Goal: Task Accomplishment & Management: Complete application form

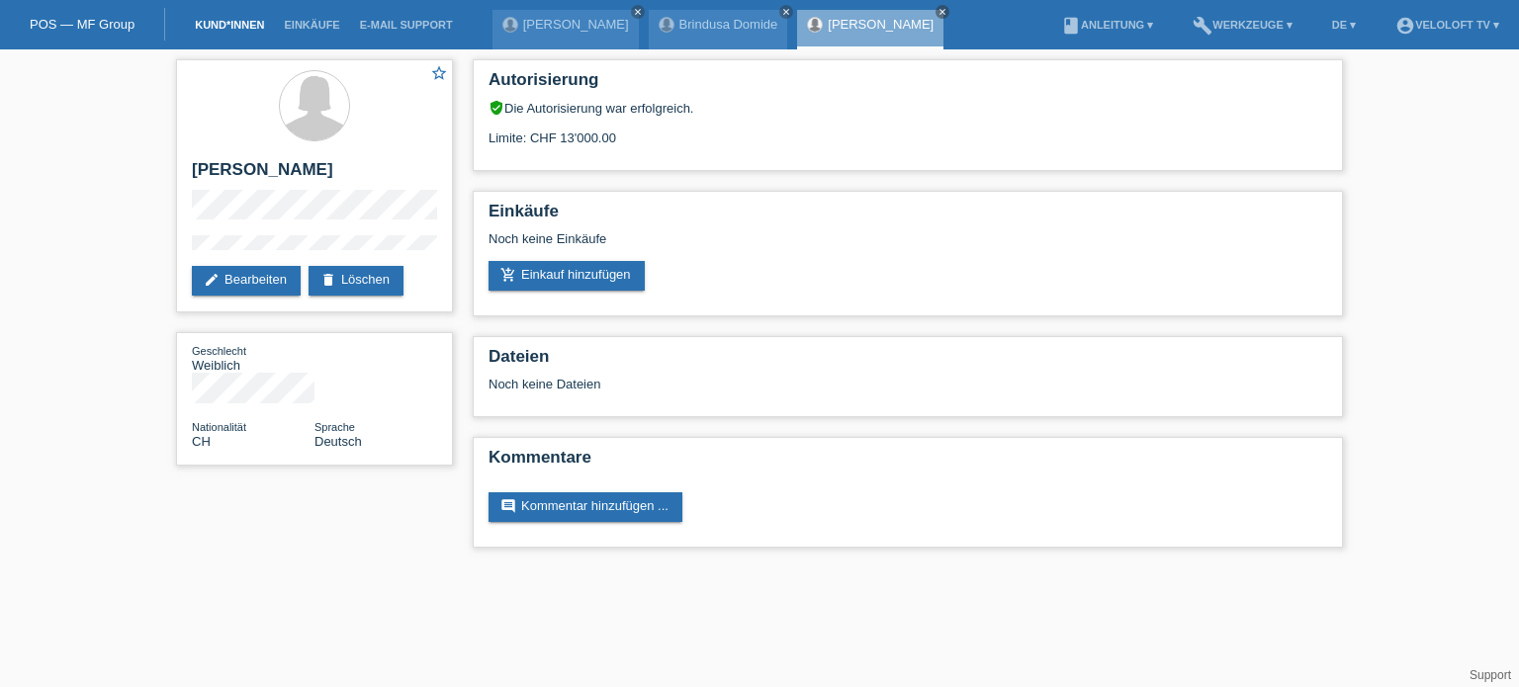
click at [230, 26] on link "Kund*innen" at bounding box center [229, 25] width 89 height 12
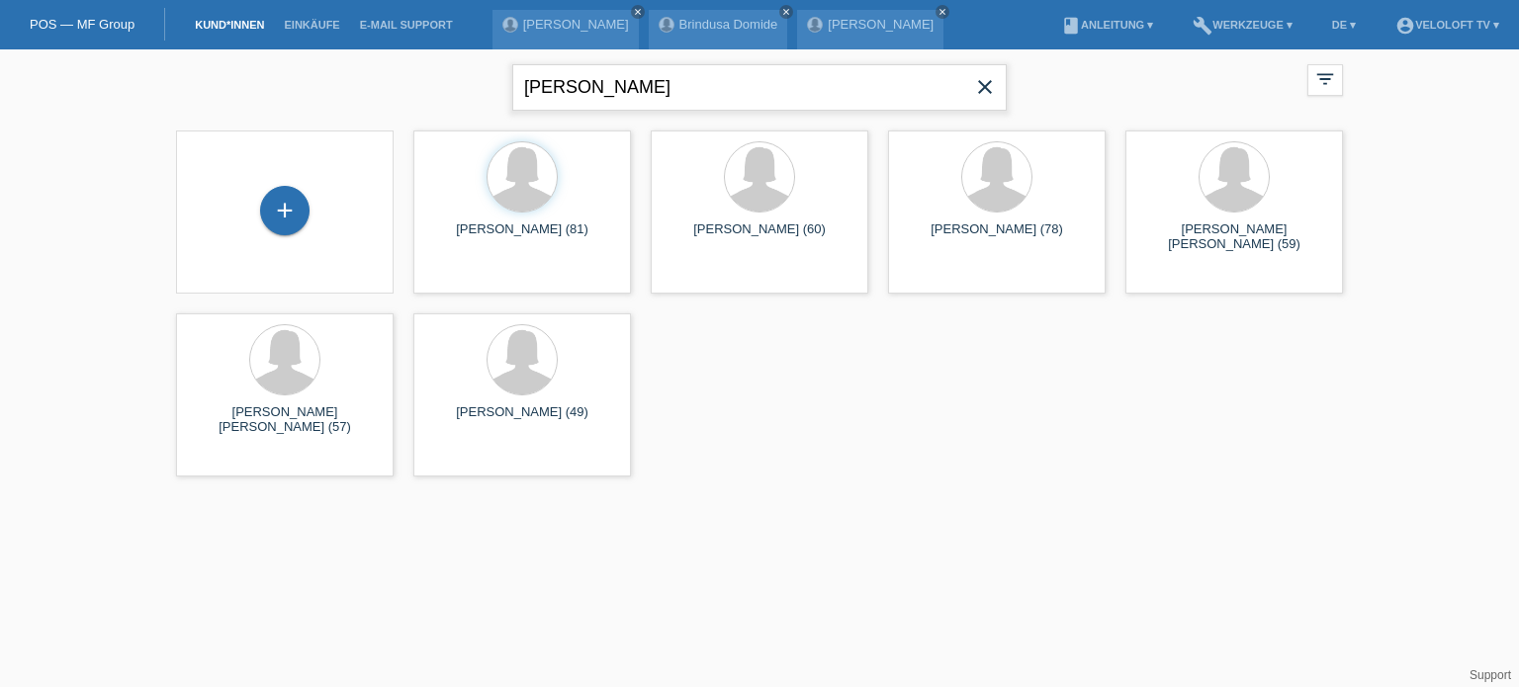
click at [963, 93] on input "[PERSON_NAME]" at bounding box center [759, 87] width 494 height 46
click at [993, 90] on icon "close" at bounding box center [985, 87] width 24 height 24
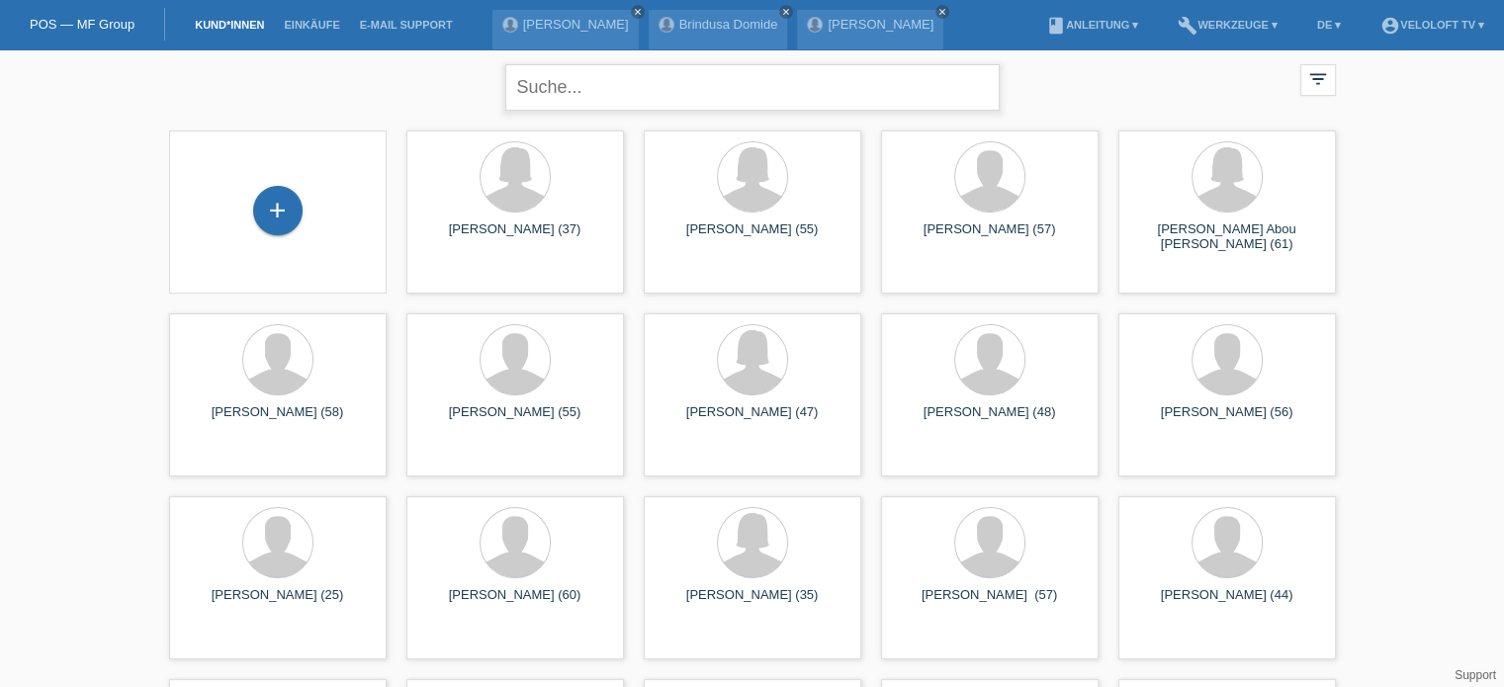
paste input "[PERSON_NAME]"
type input "[PERSON_NAME]"
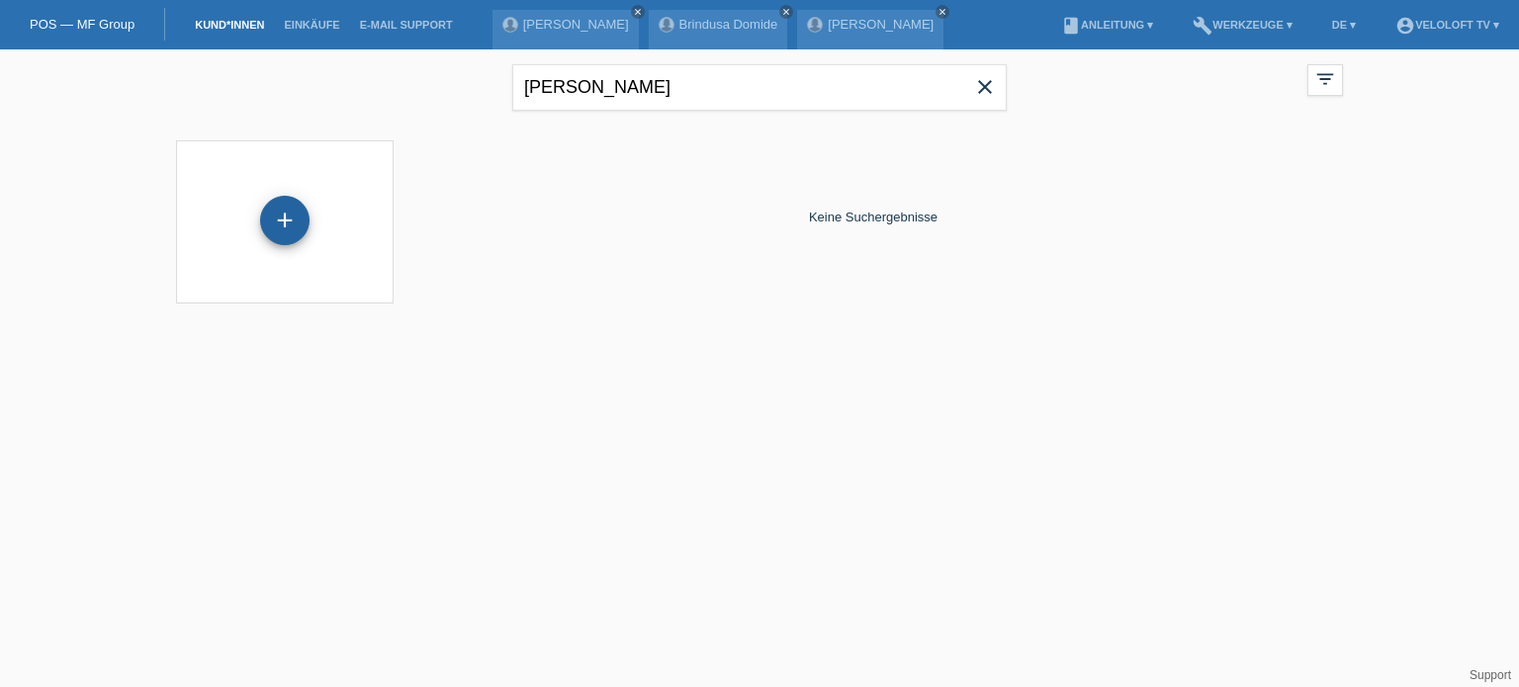
click at [290, 213] on div "+" at bounding box center [284, 220] width 49 height 49
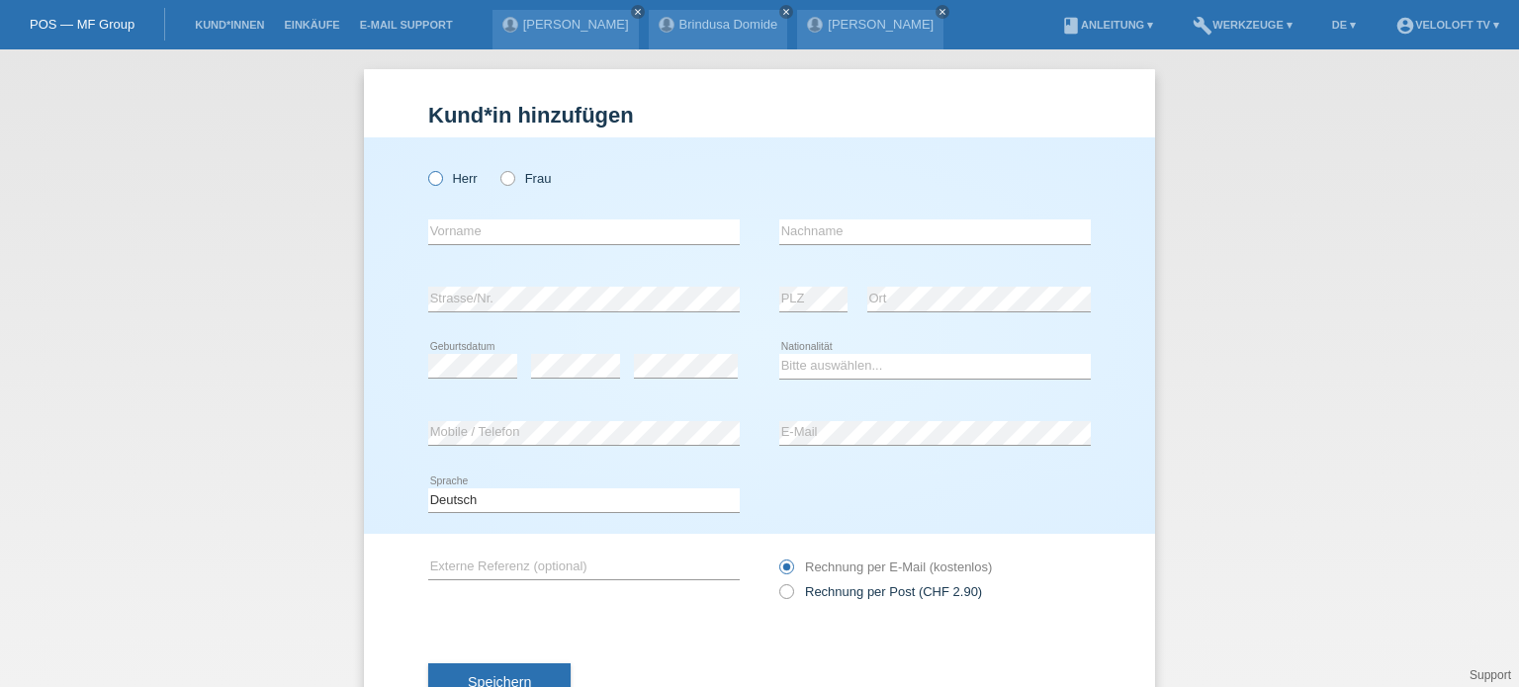
click at [425, 168] on icon at bounding box center [425, 168] width 0 height 0
click at [428, 176] on input "Herr" at bounding box center [434, 177] width 13 height 13
radio input "true"
click at [445, 226] on input "text" at bounding box center [583, 232] width 311 height 25
paste input "[PERSON_NAME]"
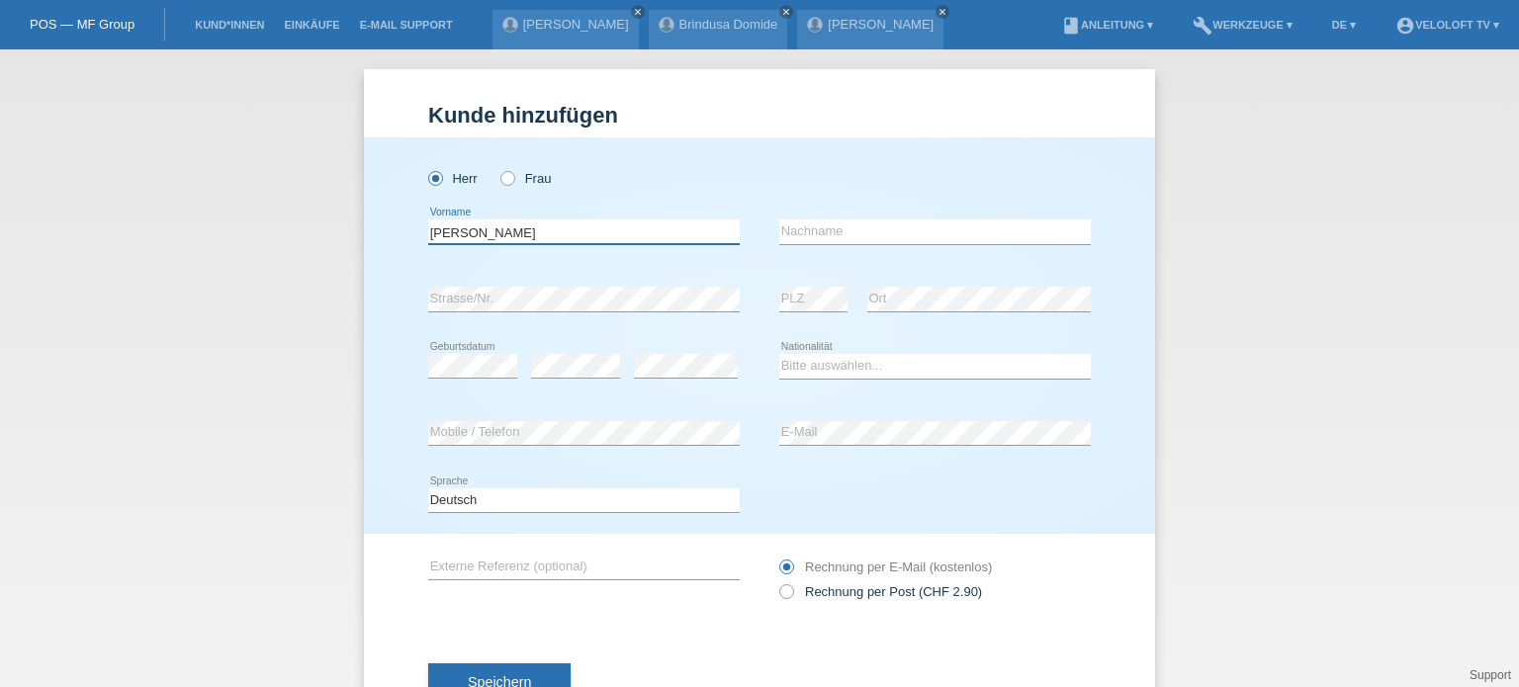
click at [508, 231] on input "[PERSON_NAME]" at bounding box center [583, 232] width 311 height 25
type input "[PERSON_NAME]"
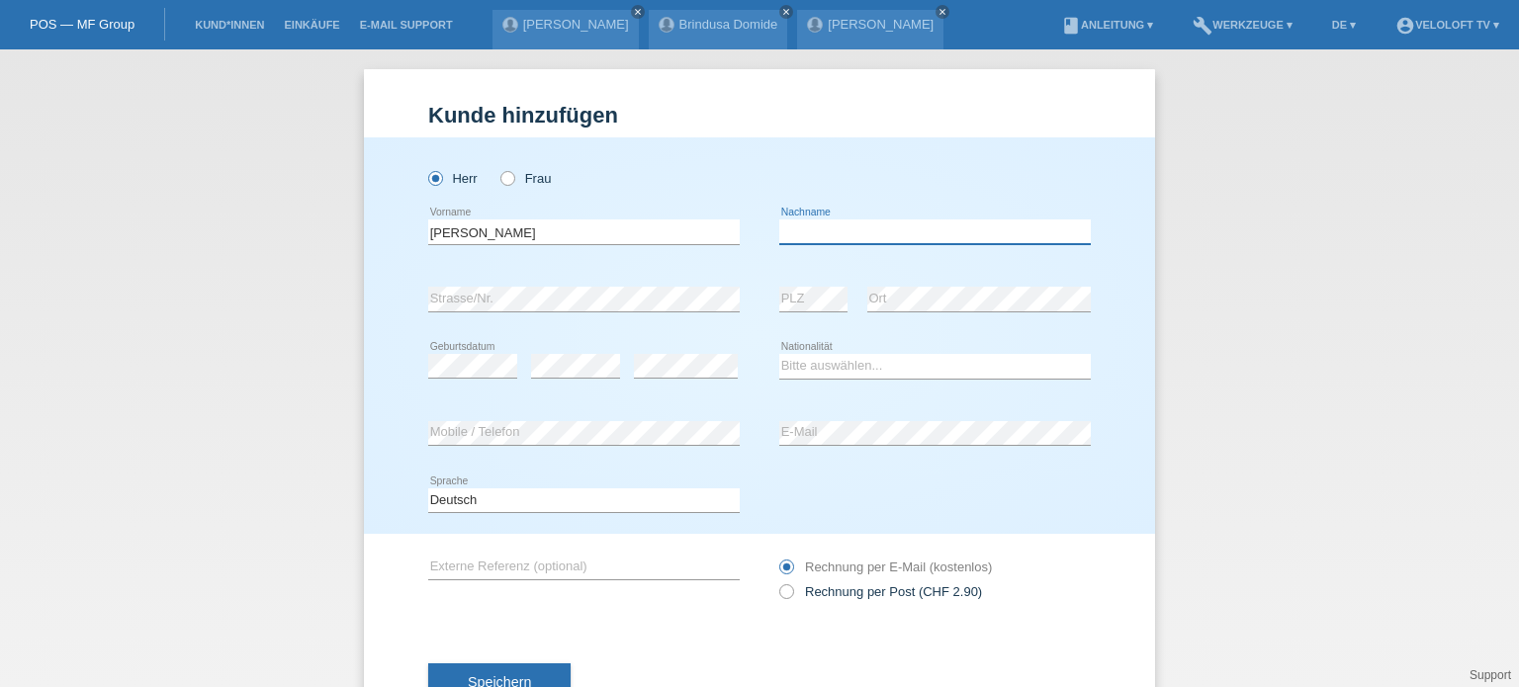
paste input "Messerschmid"
type input "Messerschmid"
click at [815, 371] on select "Bitte auswählen... Schweiz Deutschland Liechtenstein Österreich ------------ Af…" at bounding box center [934, 366] width 311 height 24
select select "CH"
click at [779, 354] on select "Bitte auswählen... Schweiz Deutschland Liechtenstein Österreich ------------ Af…" at bounding box center [934, 366] width 311 height 24
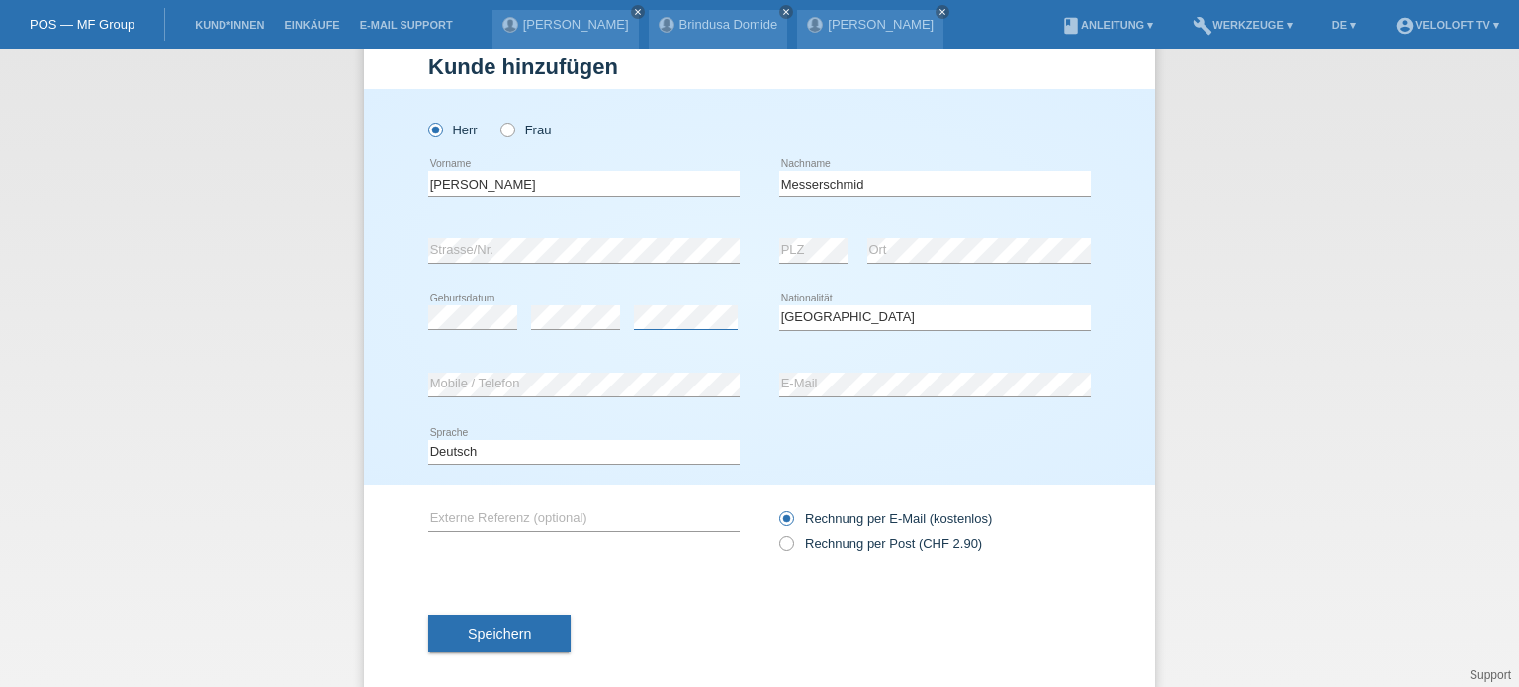
scroll to position [71, 0]
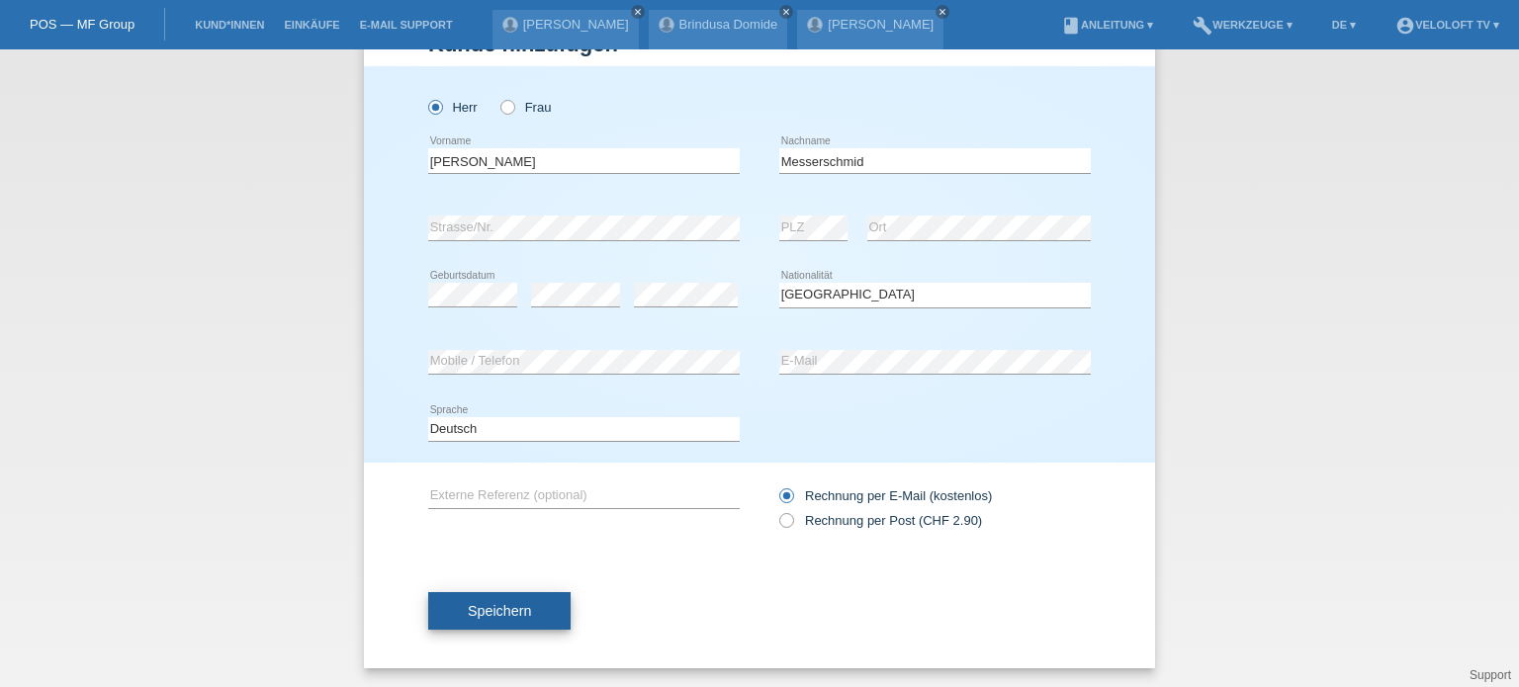
click at [519, 618] on button "Speichern" at bounding box center [499, 611] width 142 height 38
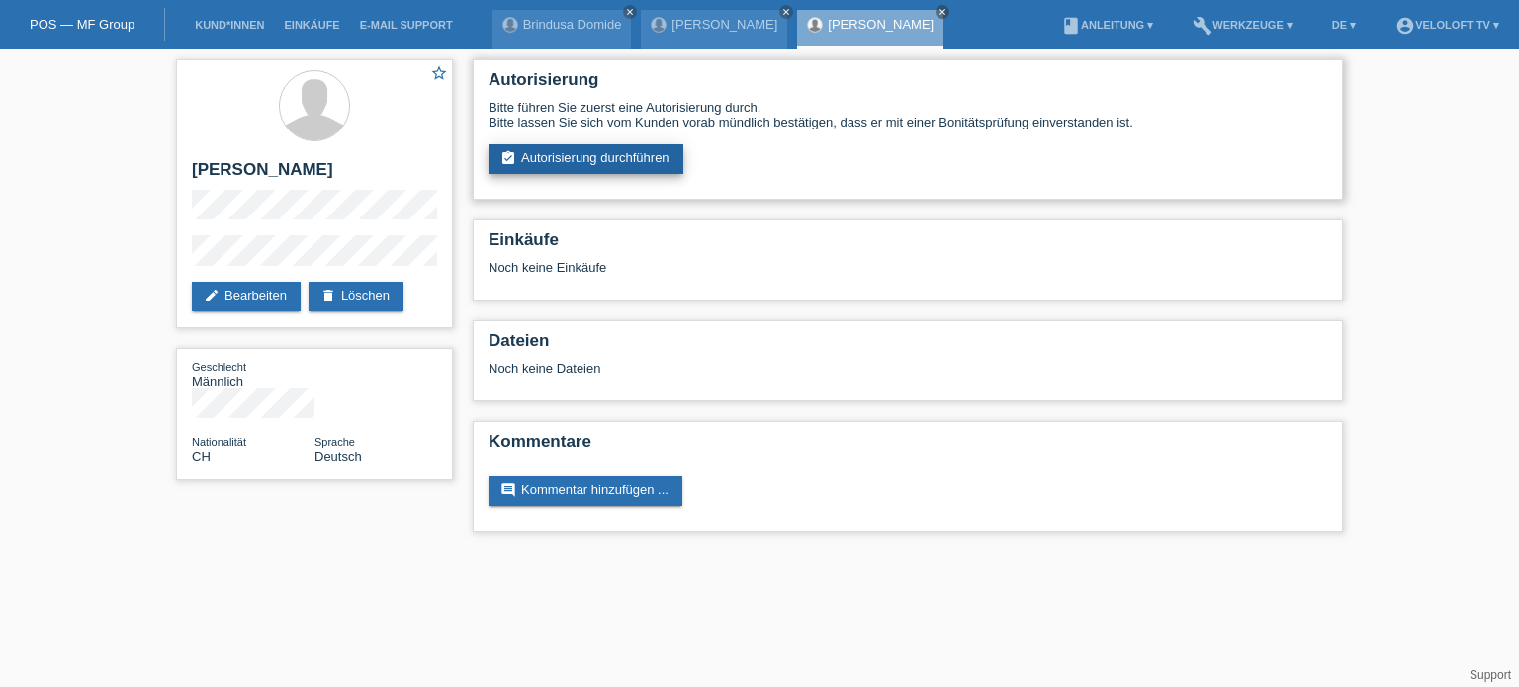
click at [578, 156] on link "assignment_turned_in Autorisierung durchführen" at bounding box center [585, 159] width 195 height 30
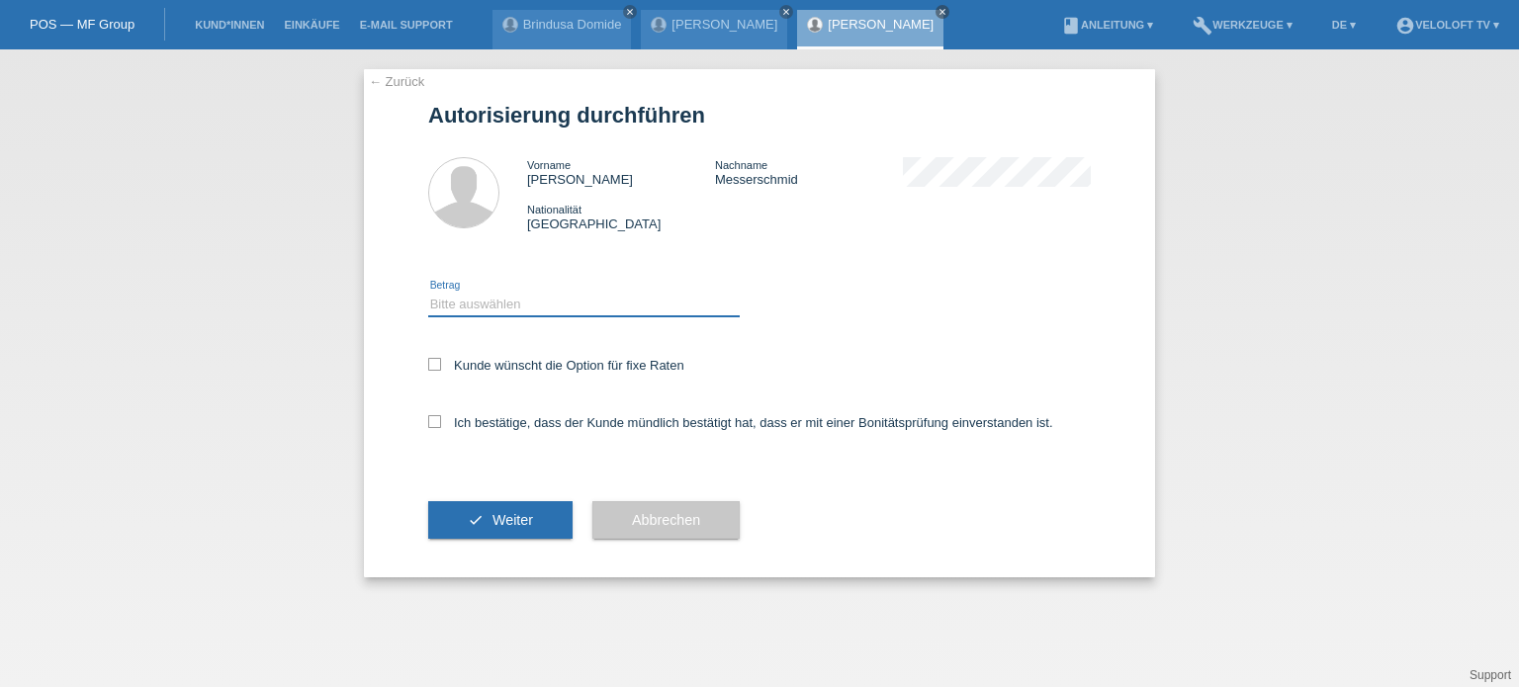
click at [473, 306] on select "Bitte auswählen CHF 1.00 - CHF 499.00 CHF 500.00 - CHF 1'999.00 CHF 2'000.00 - …" at bounding box center [583, 305] width 311 height 24
select select "2"
click at [428, 293] on select "Bitte auswählen CHF 1.00 - CHF 499.00 CHF 500.00 - CHF 1'999.00 CHF 2'000.00 - …" at bounding box center [583, 305] width 311 height 24
click at [431, 367] on icon at bounding box center [434, 364] width 13 height 13
click at [431, 367] on input "Kunde wünscht die Option für fixe Raten" at bounding box center [434, 364] width 13 height 13
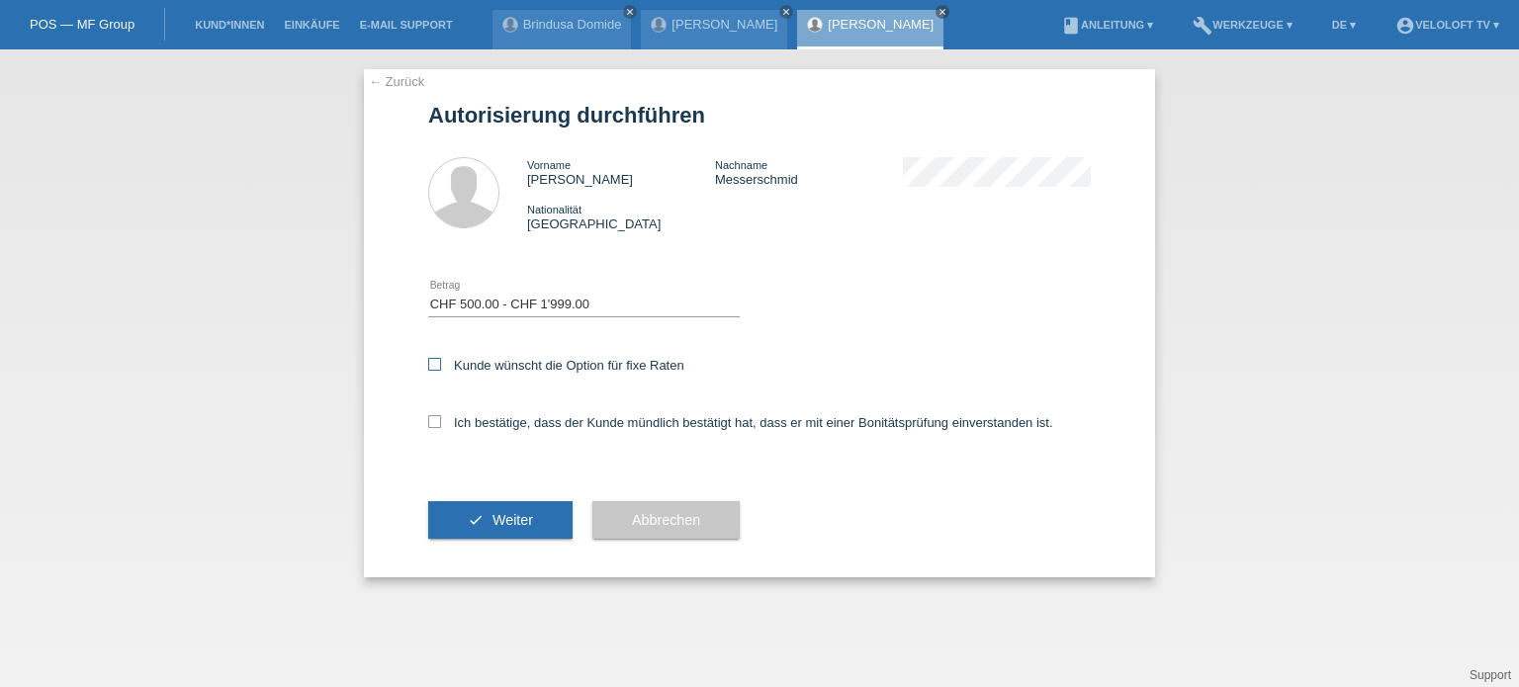
checkbox input "true"
click at [429, 423] on icon at bounding box center [434, 421] width 13 height 13
click at [429, 423] on input "Ich bestätige, dass der Kunde mündlich bestätigt hat, dass er mit einer Bonität…" at bounding box center [434, 421] width 13 height 13
checkbox input "true"
click at [492, 524] on span "Weiter" at bounding box center [512, 520] width 41 height 16
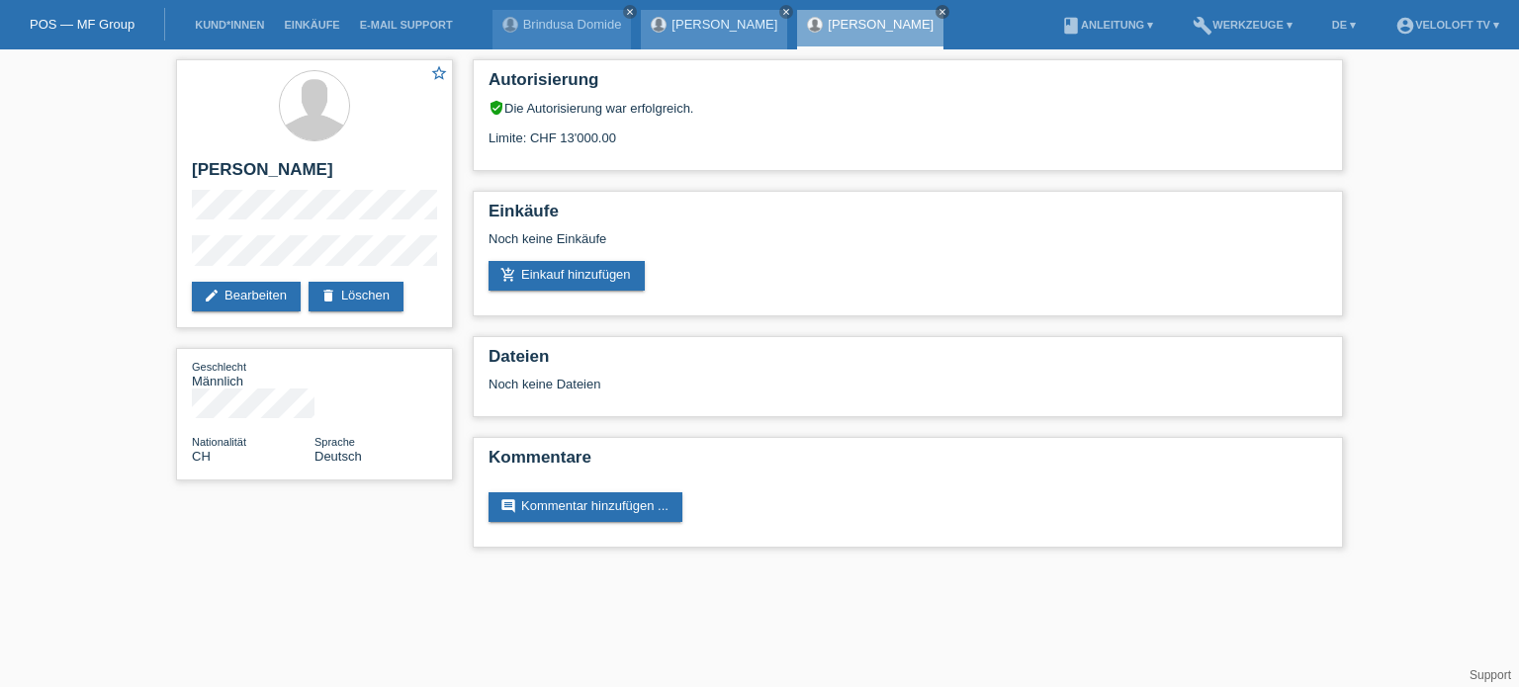
click at [707, 24] on link "[PERSON_NAME]" at bounding box center [724, 24] width 106 height 15
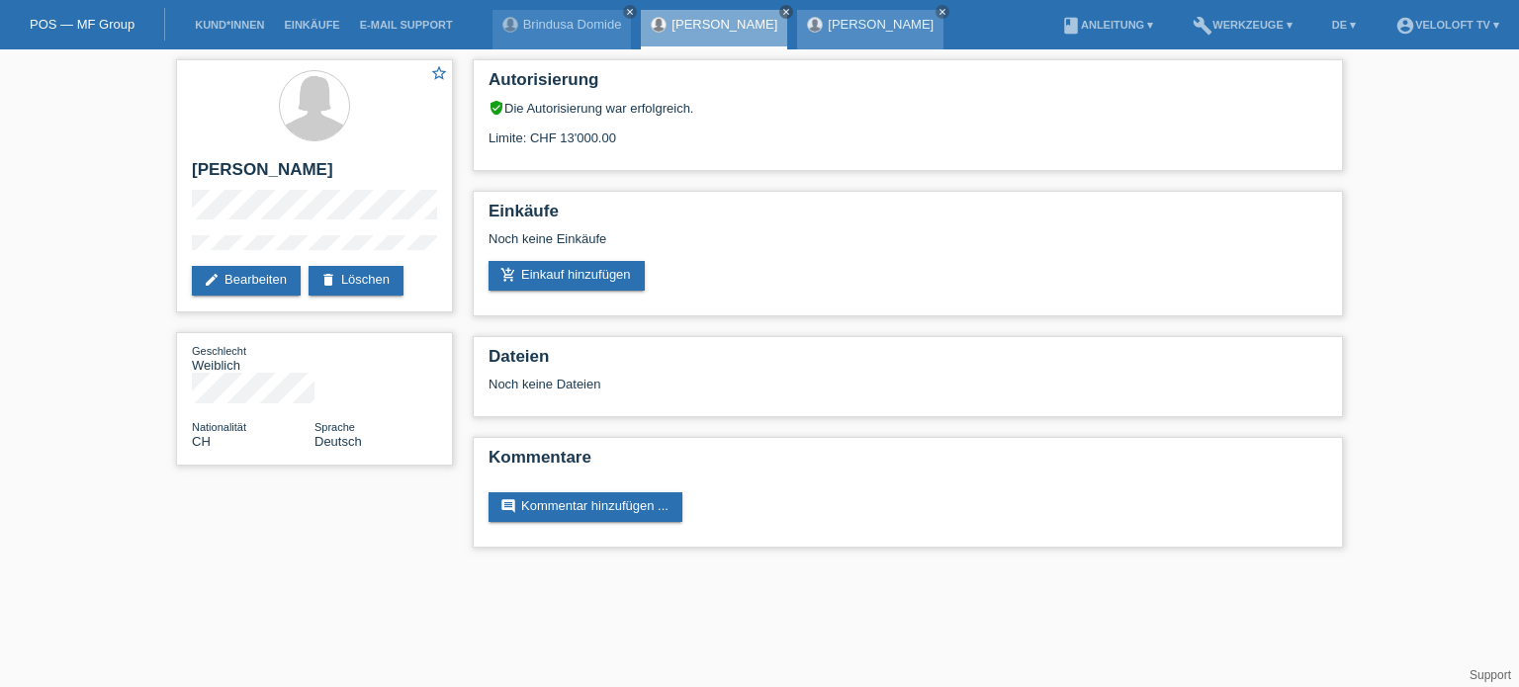
click at [882, 31] on link "[PERSON_NAME]" at bounding box center [881, 24] width 106 height 15
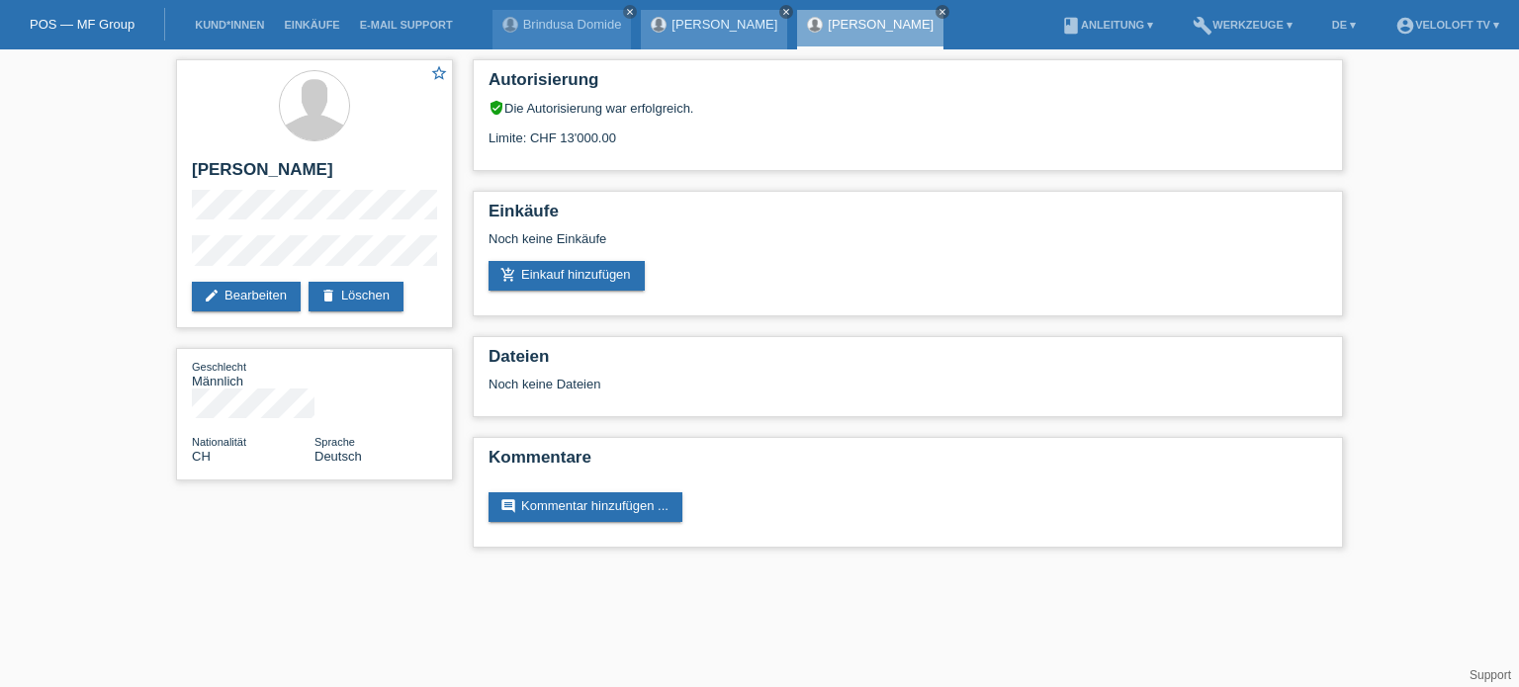
click at [779, 5] on link "close" at bounding box center [786, 12] width 14 height 14
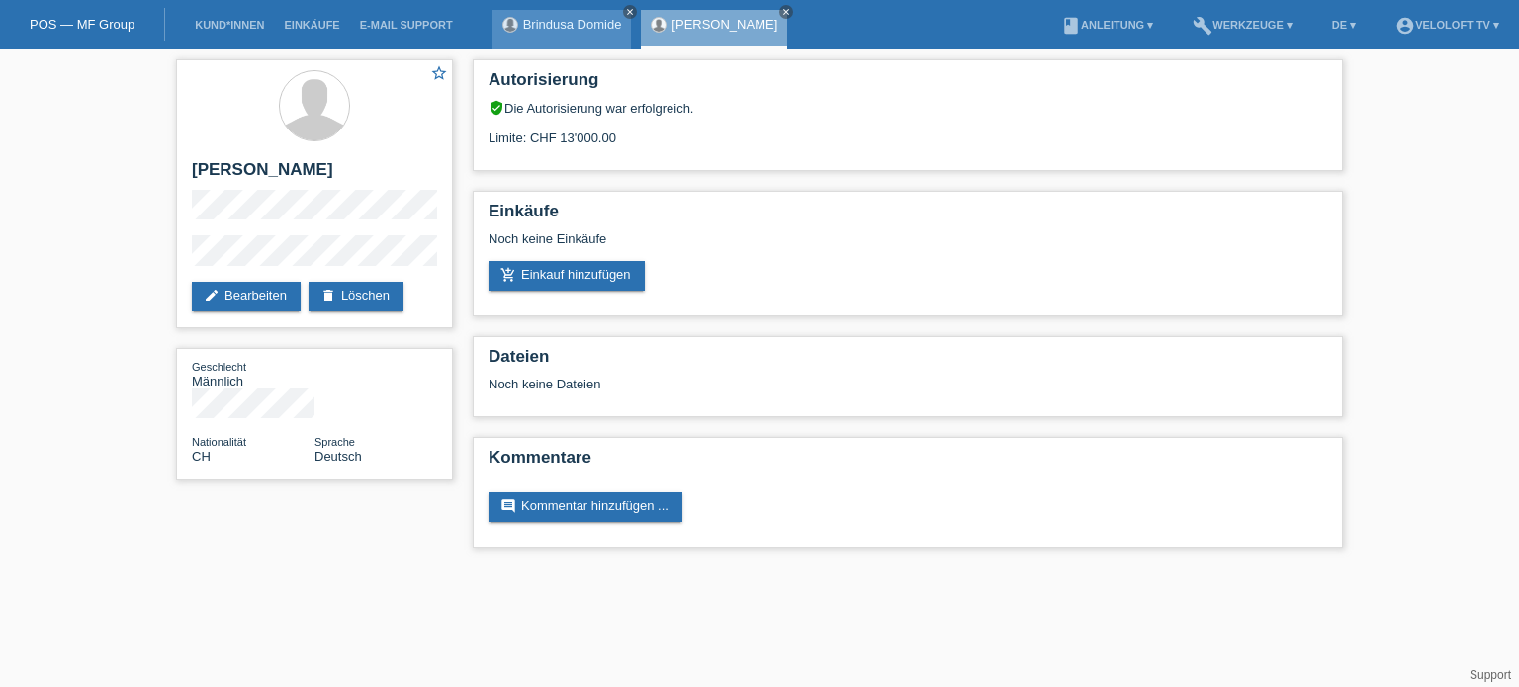
click at [628, 11] on icon "close" at bounding box center [630, 12] width 10 height 10
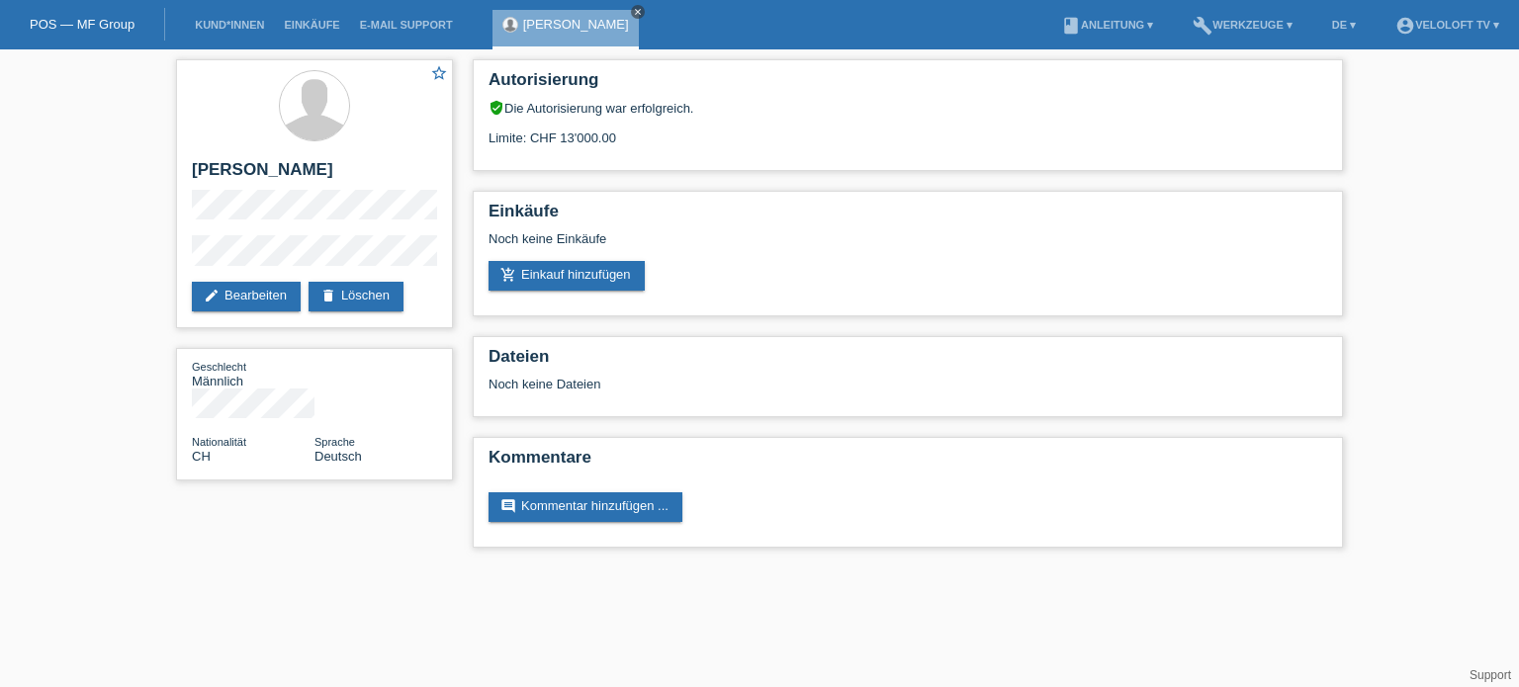
click at [643, 10] on icon "close" at bounding box center [638, 12] width 10 height 10
click at [75, 169] on div "star_border [PERSON_NAME] edit Bearbeiten delete Löschen Geschlecht Männlich Na…" at bounding box center [759, 308] width 1519 height 518
click at [217, 30] on link "Kund*innen" at bounding box center [229, 25] width 89 height 12
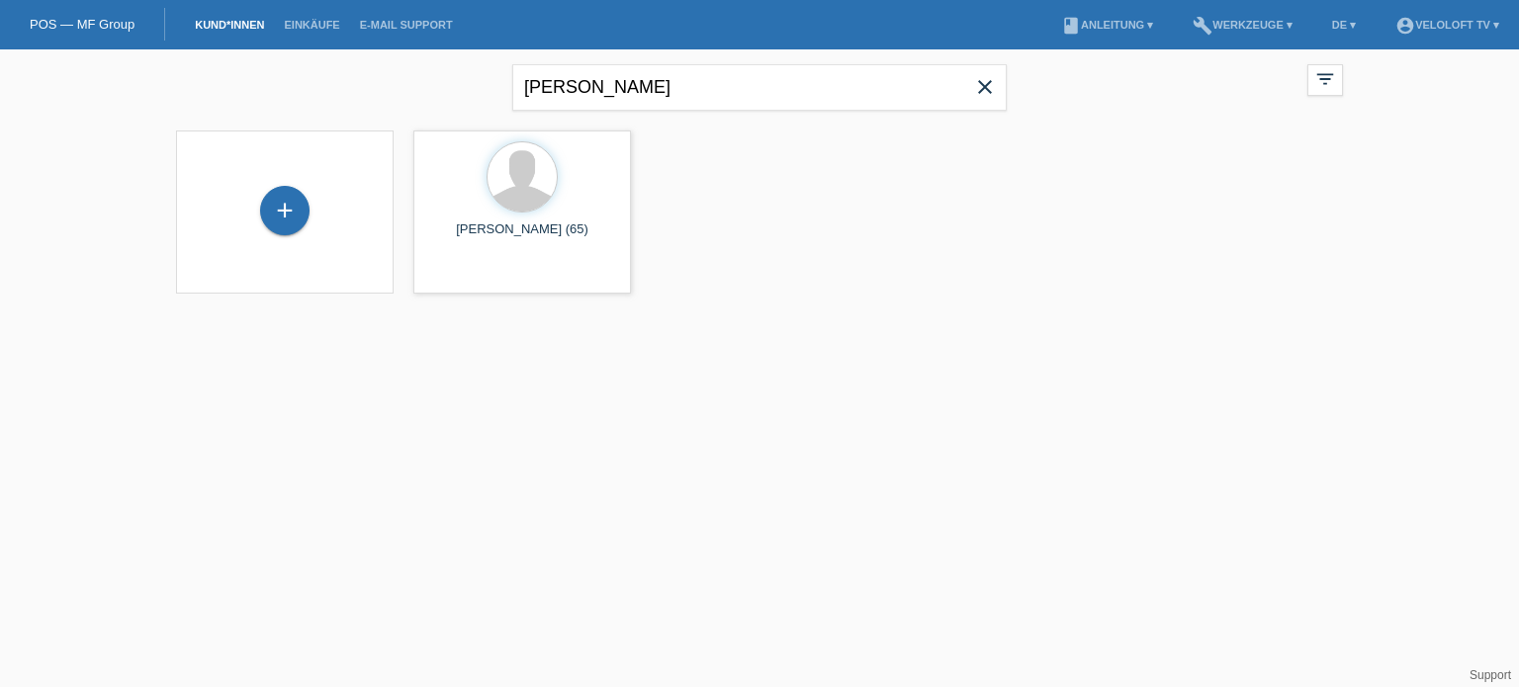
click at [984, 86] on icon "close" at bounding box center [985, 87] width 24 height 24
type input "Brind"
drag, startPoint x: 250, startPoint y: 15, endPoint x: 237, endPoint y: 29, distance: 18.9
click at [237, 29] on li "Kund*innen" at bounding box center [229, 25] width 89 height 50
click at [984, 85] on icon "close" at bounding box center [985, 87] width 24 height 24
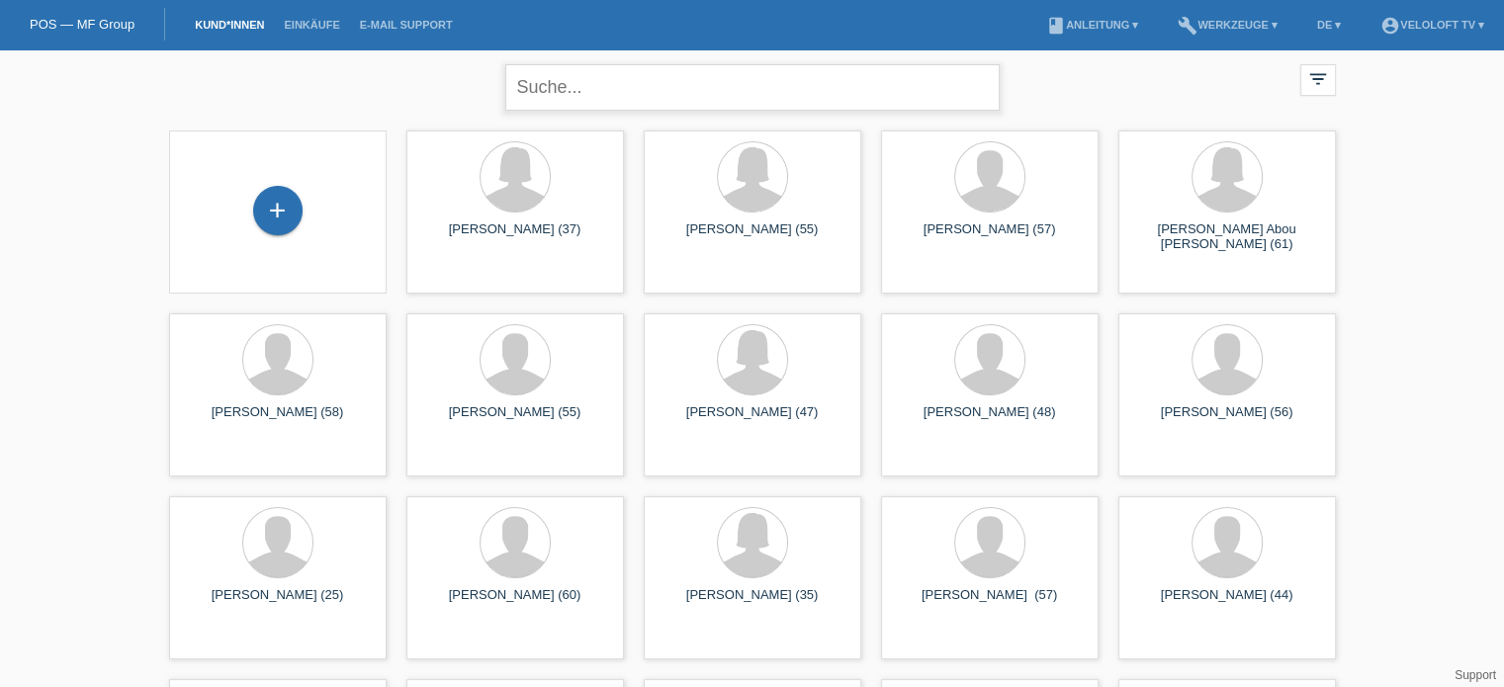
click at [547, 87] on input "text" at bounding box center [752, 87] width 494 height 46
click at [522, 78] on input "Bindu" at bounding box center [752, 87] width 494 height 46
click at [528, 78] on input "Bindu" at bounding box center [752, 87] width 494 height 46
click at [594, 85] on input "Brindu" at bounding box center [752, 87] width 494 height 46
type input "Brindusa Domide"
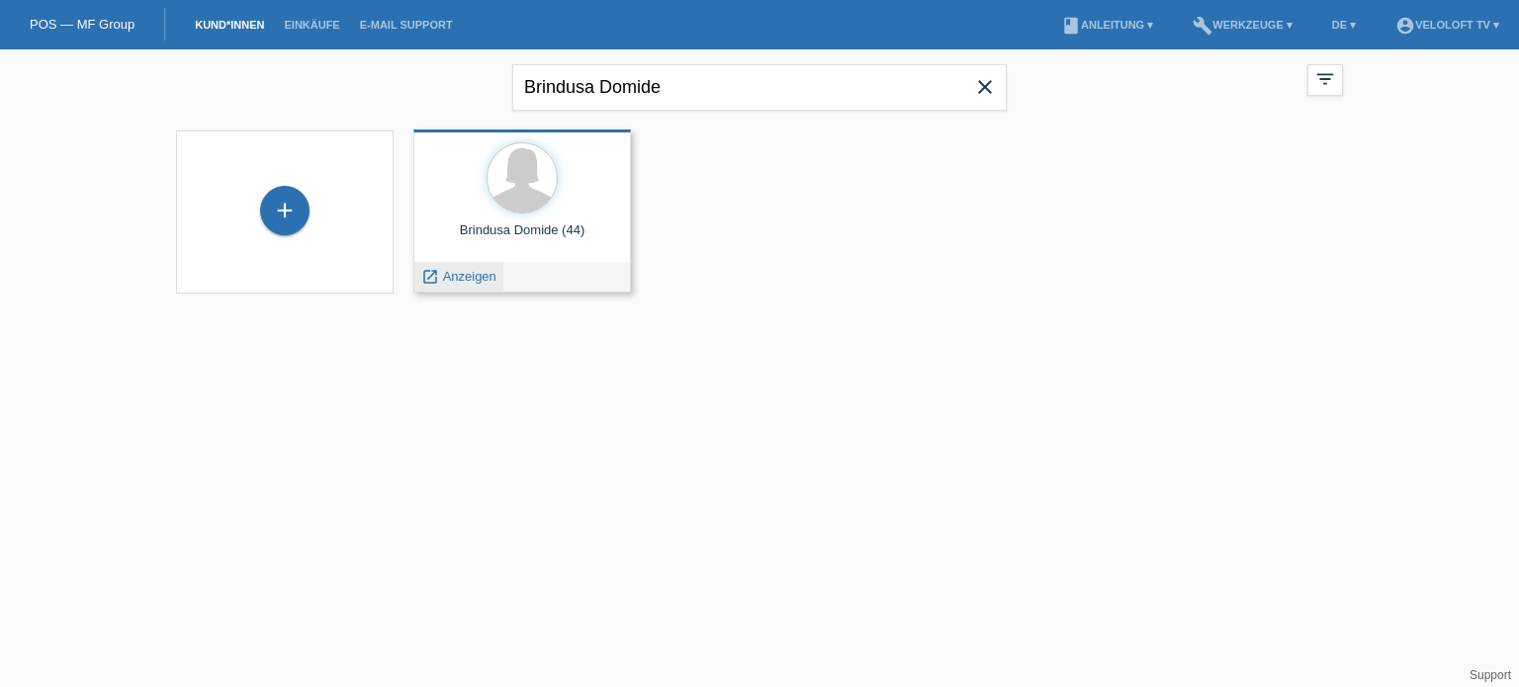
click at [479, 280] on span "Anzeigen" at bounding box center [469, 276] width 53 height 15
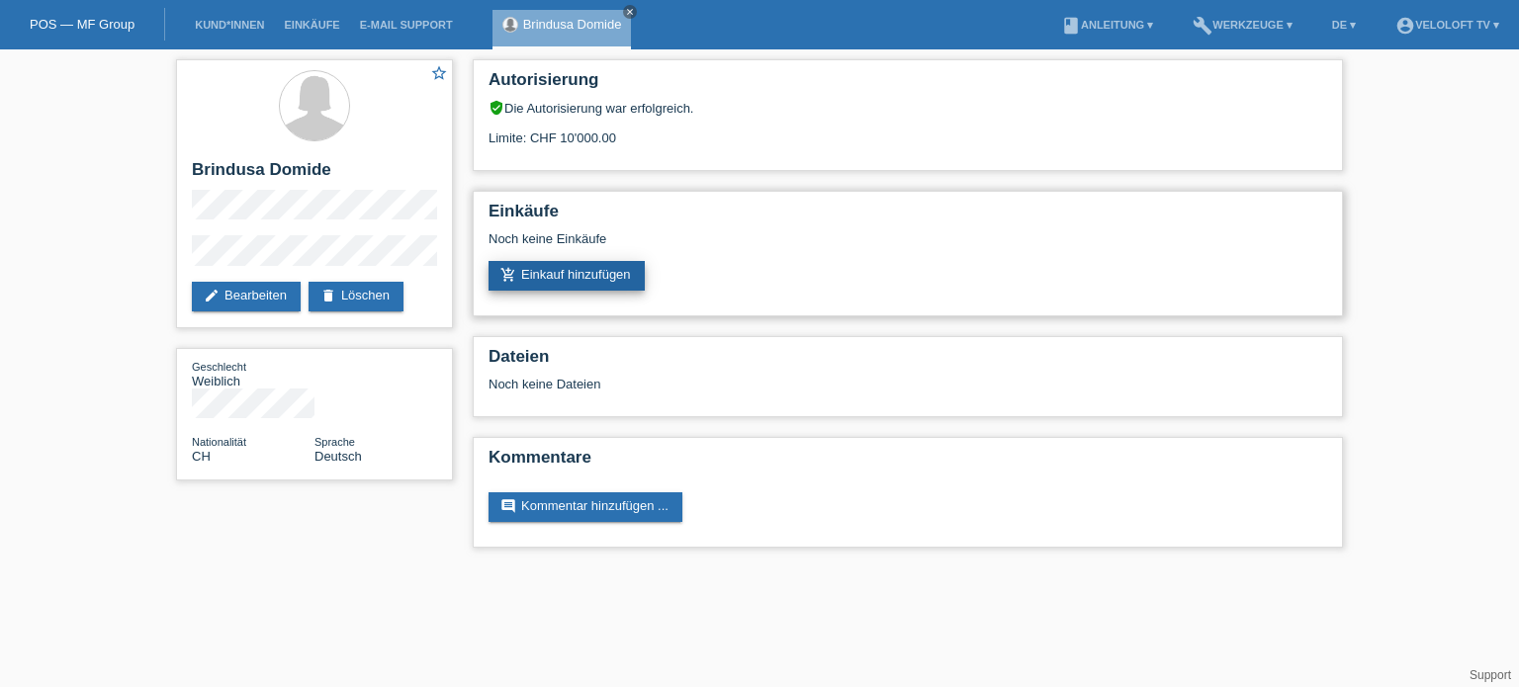
click at [564, 274] on link "add_shopping_cart Einkauf hinzufügen" at bounding box center [566, 276] width 156 height 30
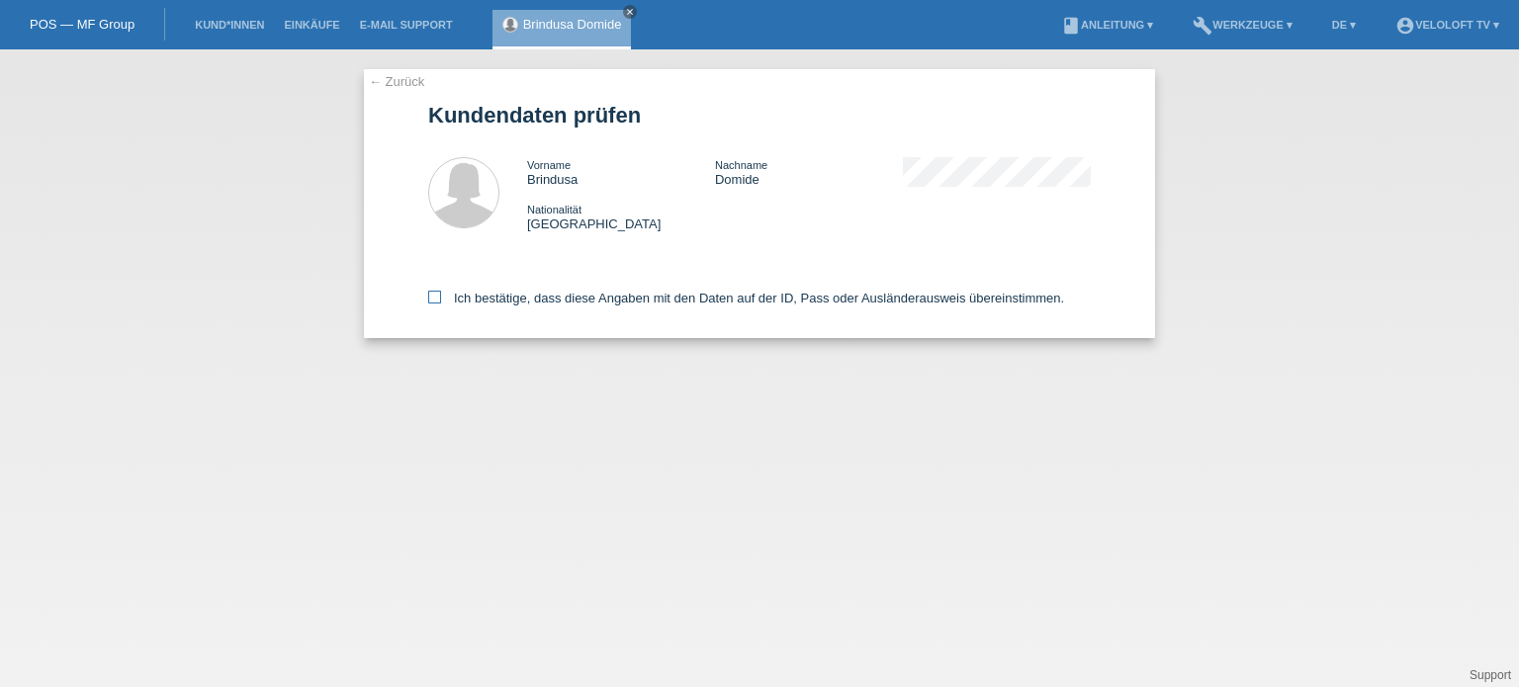
drag, startPoint x: 430, startPoint y: 292, endPoint x: 441, endPoint y: 301, distance: 14.1
click at [430, 291] on div "Ich bestätige, dass diese Angaben mit den Daten auf der ID, Pass oder Ausländer…" at bounding box center [759, 294] width 663 height 87
click at [437, 303] on icon at bounding box center [434, 297] width 13 height 13
click at [437, 303] on input "Ich bestätige, dass diese Angaben mit den Daten auf der ID, Pass oder Ausländer…" at bounding box center [434, 297] width 13 height 13
checkbox input "true"
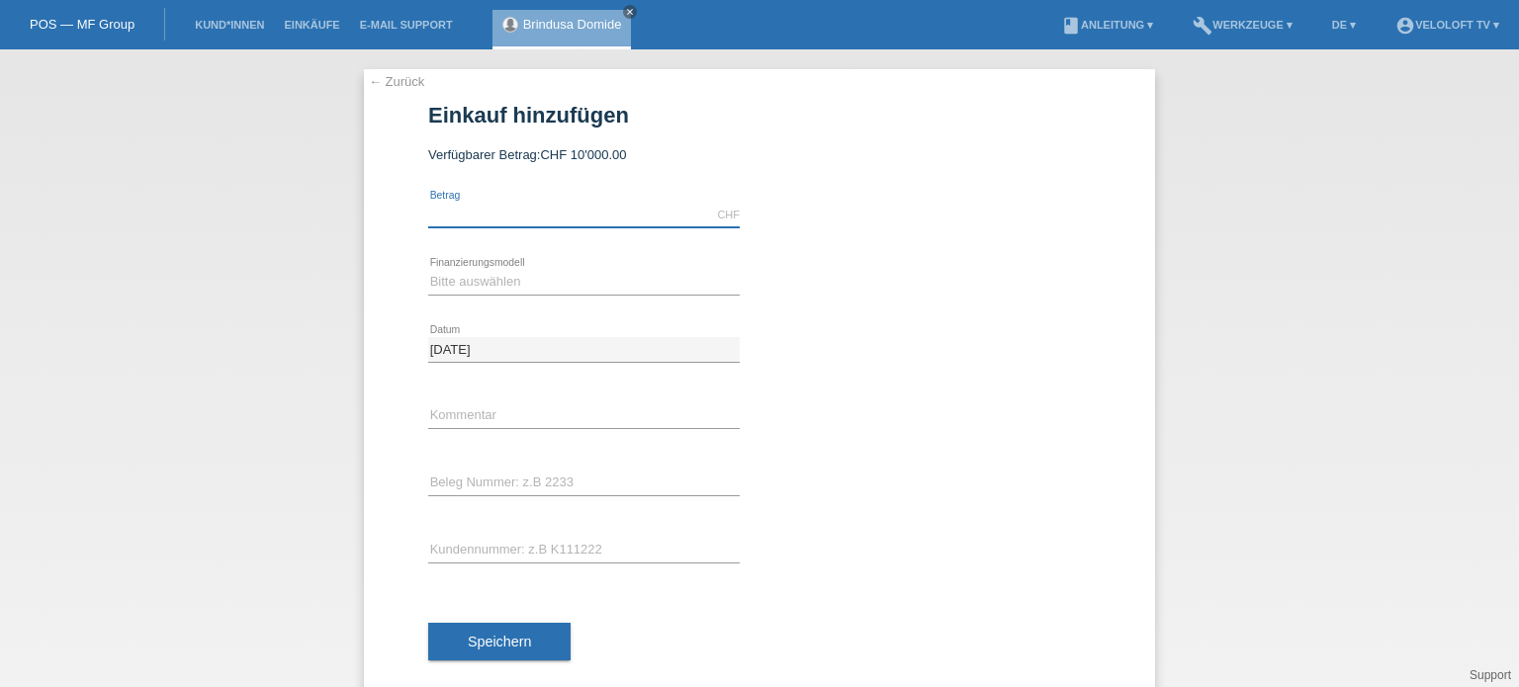
click at [480, 217] on input "text" at bounding box center [583, 215] width 311 height 25
type input "1990.00"
click at [478, 289] on select "Bitte auswählen Fixe Raten Kauf auf Rechnung mit Teilzahlungsoption" at bounding box center [583, 282] width 311 height 24
select select "77"
click at [428, 270] on select "Bitte auswählen Fixe Raten Kauf auf Rechnung mit Teilzahlungsoption" at bounding box center [583, 282] width 311 height 24
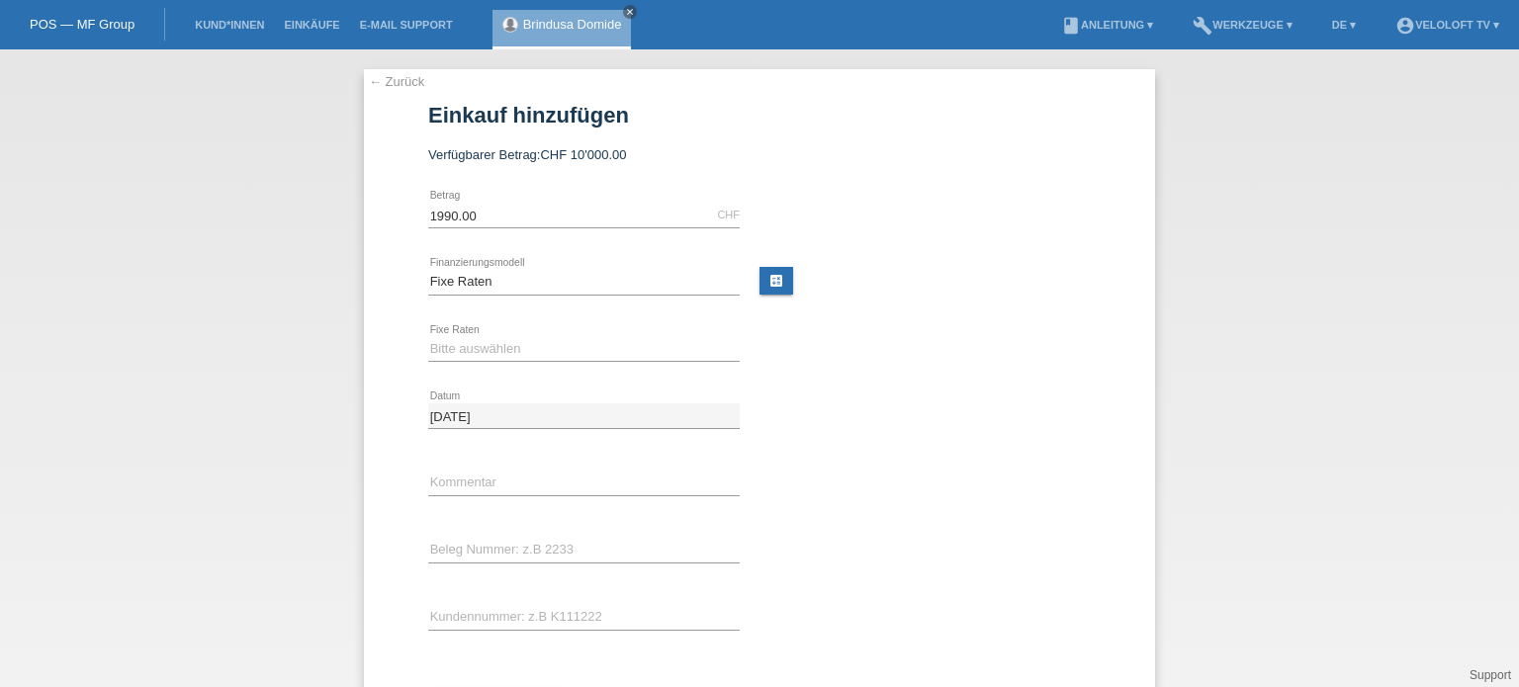
click at [456, 331] on div "Bitte auswählen 4 Raten 5 Raten 6 Raten 7 Raten 8 Raten 9 Raten 10 Raten 11 Rat…" at bounding box center [583, 349] width 311 height 67
click at [452, 359] on select "Bitte auswählen 4 Raten 5 Raten 6 Raten 7 Raten 8 Raten 9 Raten 10 Raten 11 Rat…" at bounding box center [583, 349] width 311 height 24
select select "202"
click at [428, 337] on select "Bitte auswählen 4 Raten 5 Raten 6 Raten 7 Raten 8 Raten 9 Raten 10 Raten 11 Rat…" at bounding box center [583, 349] width 311 height 24
click at [502, 485] on input "text" at bounding box center [583, 483] width 311 height 25
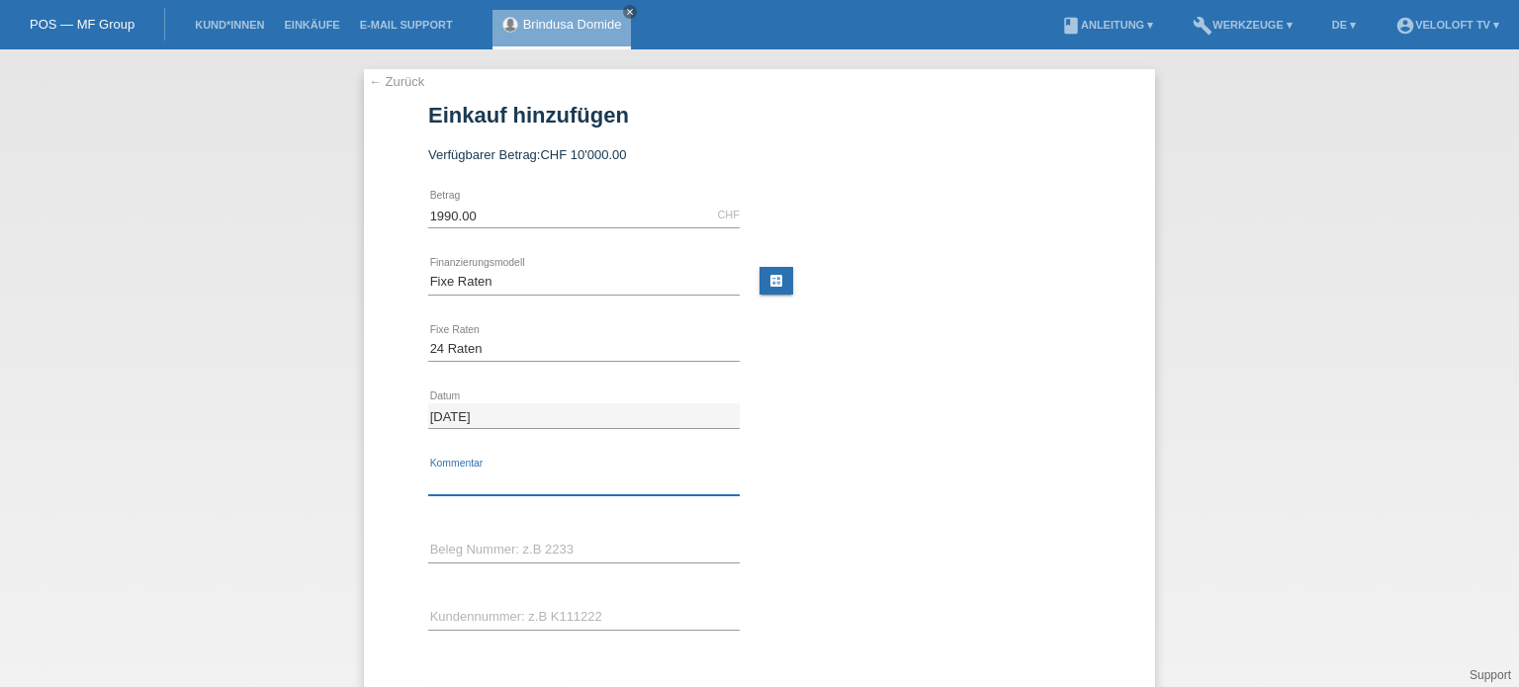
type input "Veloloft.tv"
click at [490, 545] on input "text" at bounding box center [583, 550] width 311 height 25
click at [475, 630] on icon at bounding box center [583, 630] width 311 height 1
click at [475, 618] on input "text" at bounding box center [583, 617] width 311 height 25
paste input "C165025"
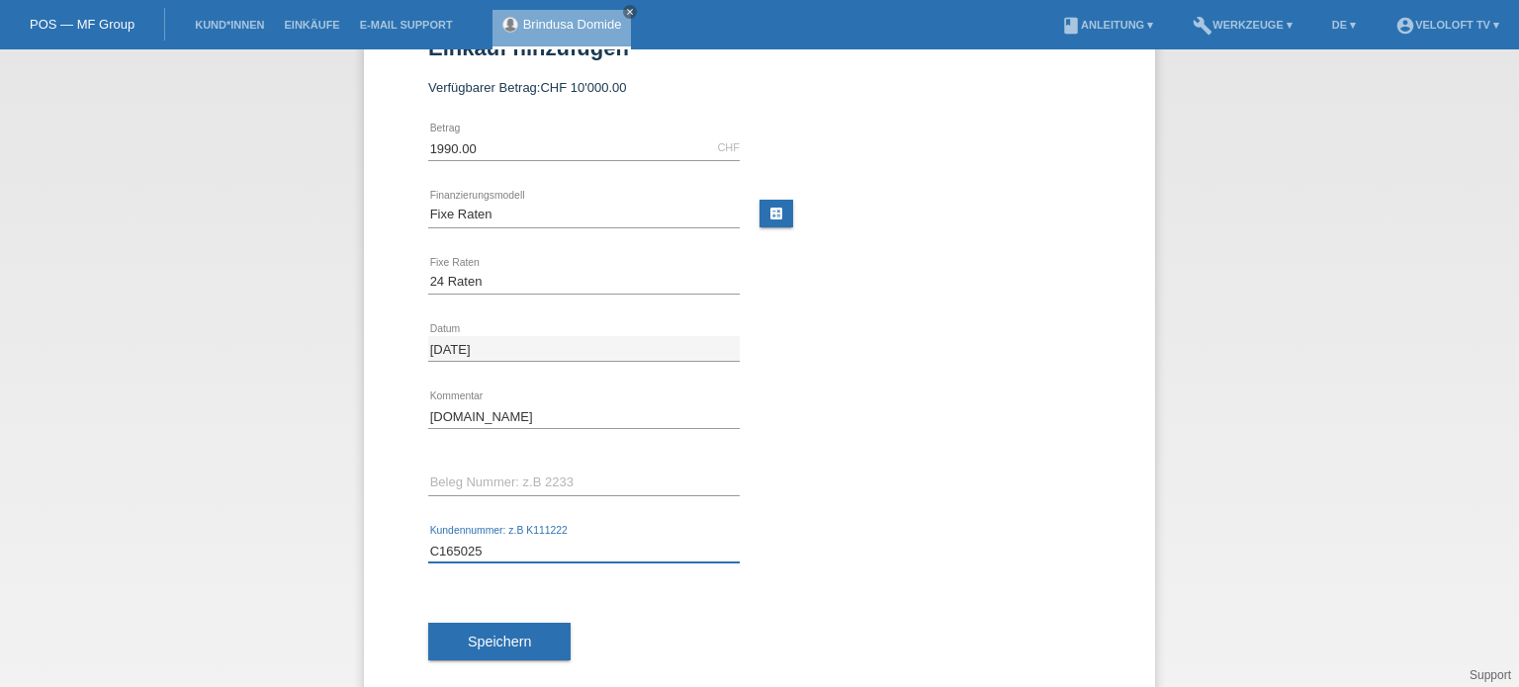
scroll to position [97, 0]
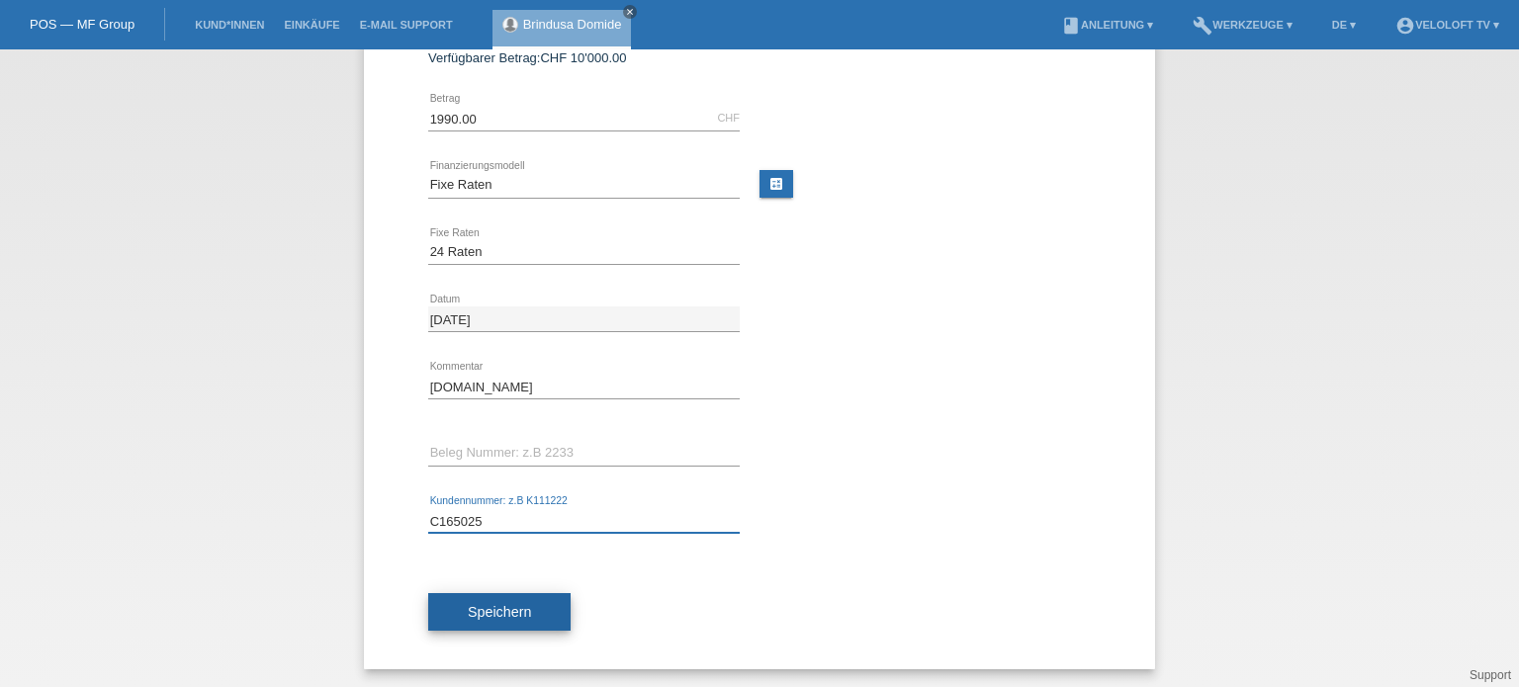
type input "C165025"
click at [484, 616] on span "Speichern" at bounding box center [499, 612] width 63 height 16
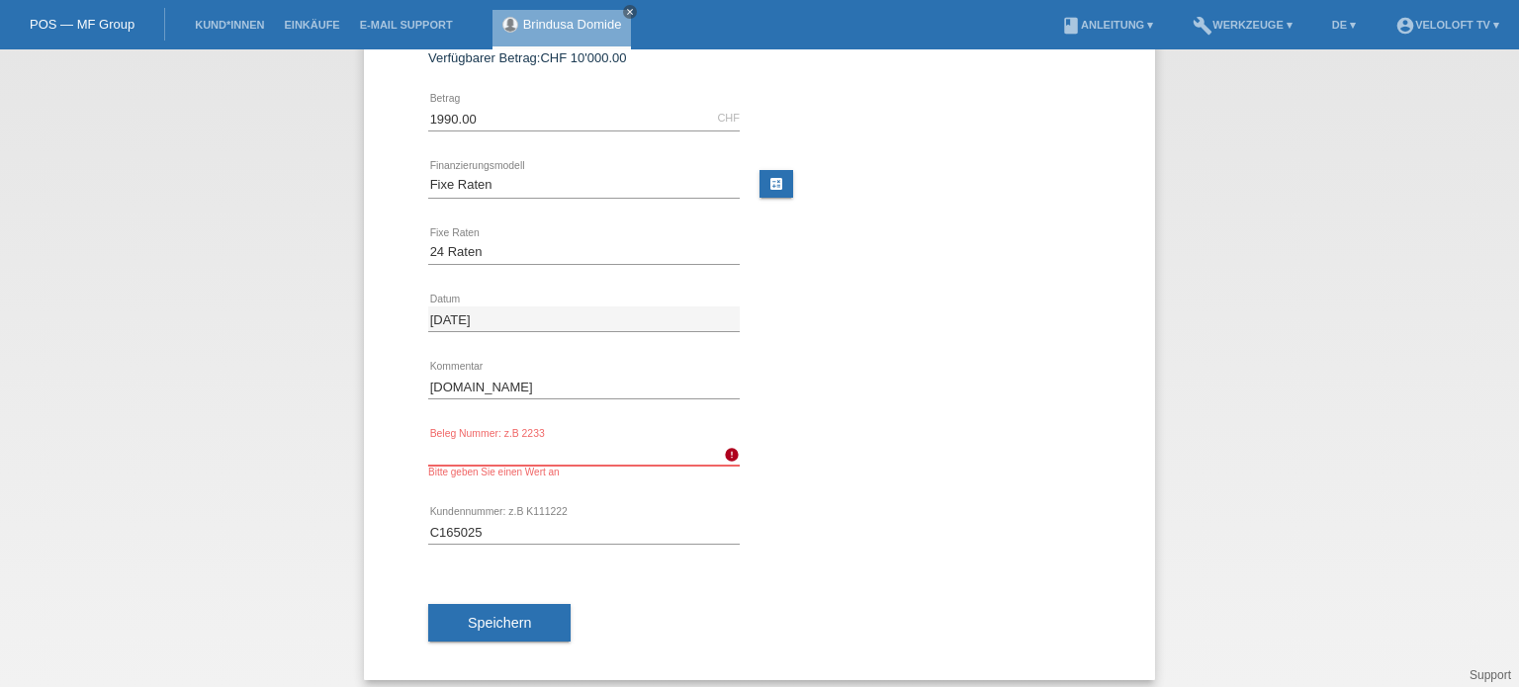
click at [529, 455] on input "text" at bounding box center [583, 453] width 311 height 25
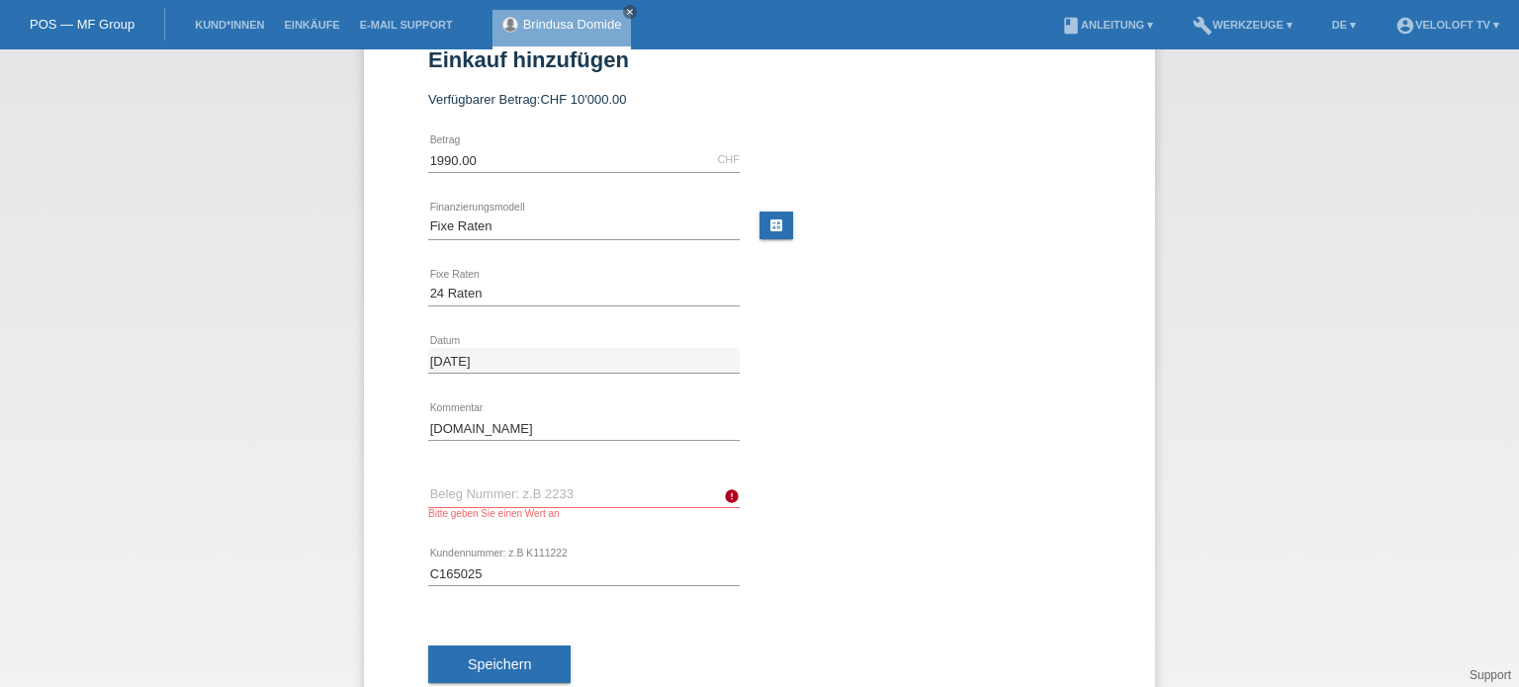
scroll to position [108, 0]
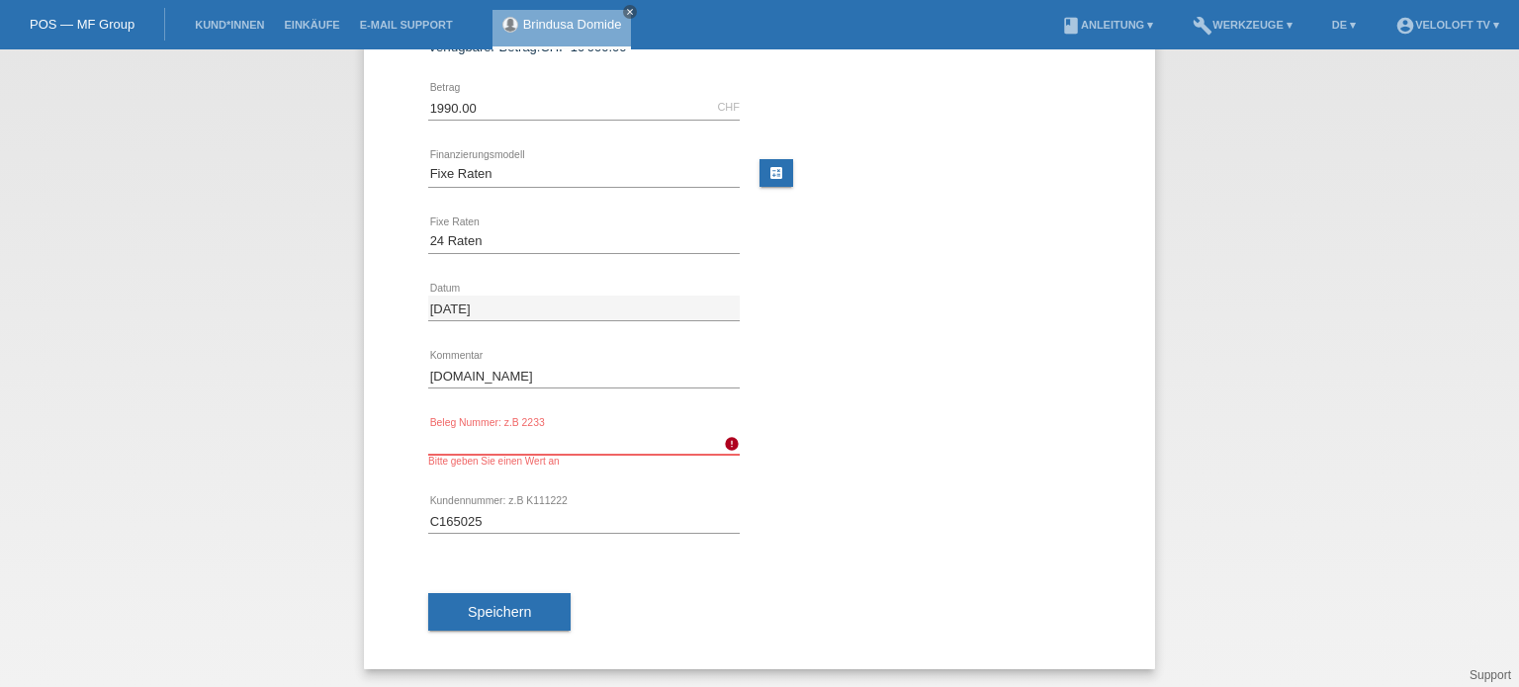
paste input "text"
click at [458, 444] on input "text" at bounding box center [583, 442] width 311 height 25
paste input "text"
click at [475, 442] on input "text" at bounding box center [583, 442] width 311 height 25
paste input "text"
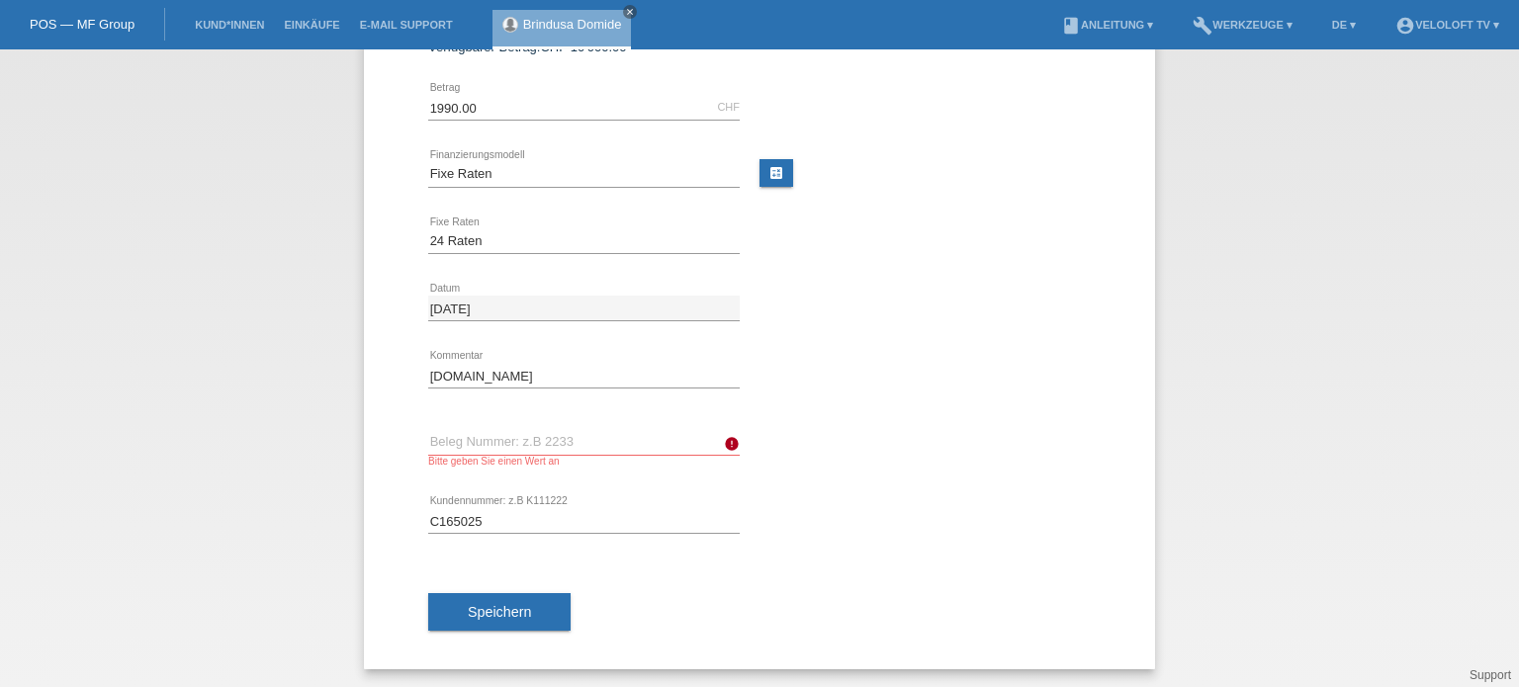
click at [414, 485] on div "← Zurück Einkauf hinzufügen Verfügbarer Betrag: CHF 10'000.00 1990.00" at bounding box center [759, 315] width 791 height 708
click at [451, 435] on input "text" at bounding box center [583, 442] width 311 height 25
paste input "text"
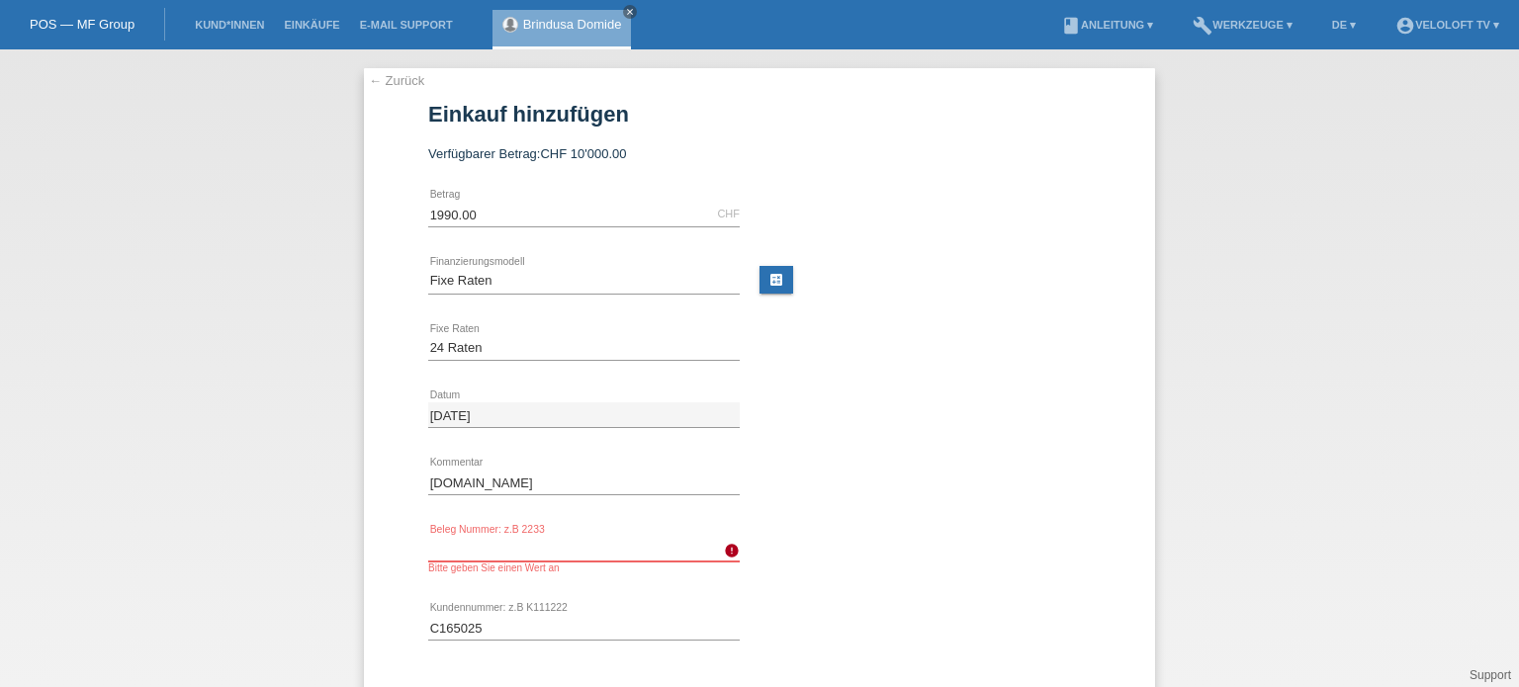
scroll to position [0, 0]
drag, startPoint x: 479, startPoint y: 216, endPoint x: 386, endPoint y: 227, distance: 93.7
click at [386, 227] on div "← Zurück Einkauf hinzufügen Verfügbarer Betrag: CHF 10'000.00 1990.00" at bounding box center [759, 423] width 791 height 708
click at [444, 545] on input "text" at bounding box center [583, 550] width 311 height 25
paste input "text"
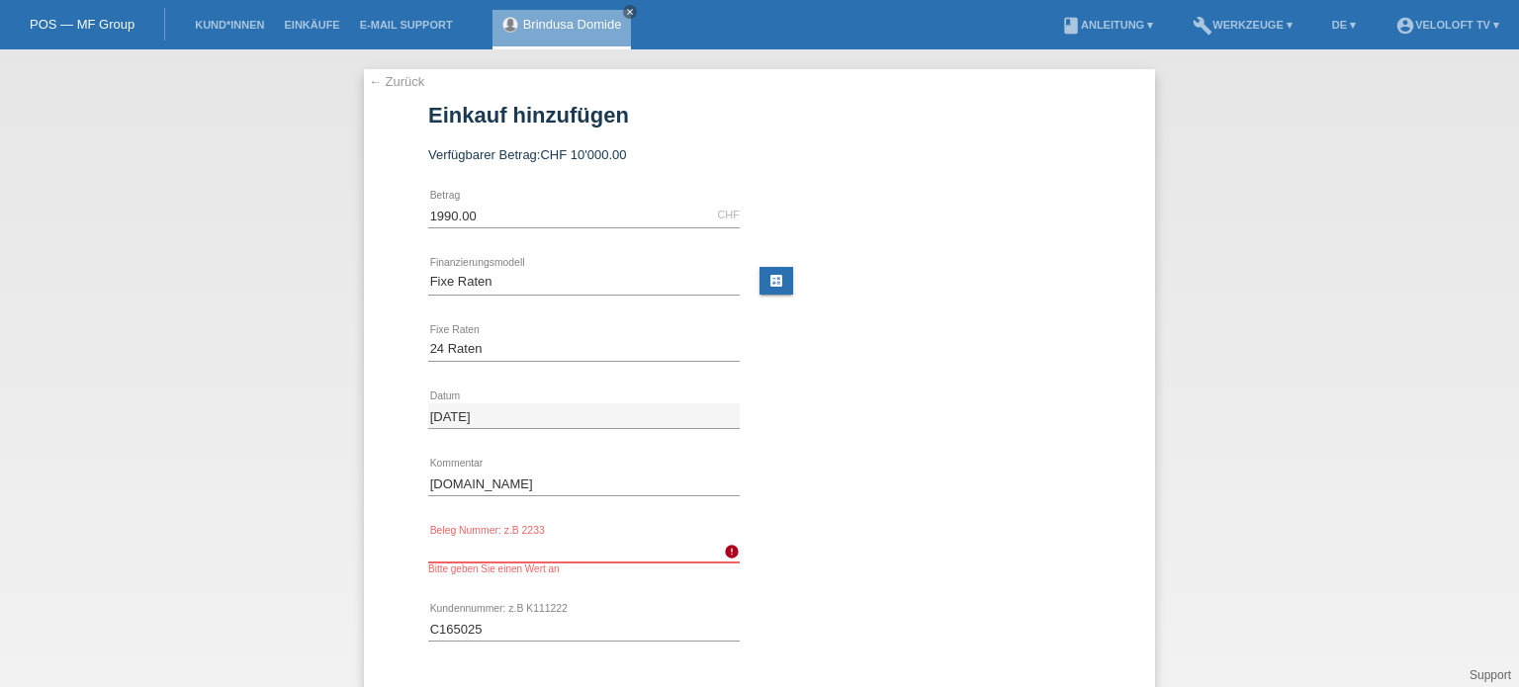
click at [661, 551] on input "text" at bounding box center [583, 550] width 311 height 25
click at [369, 82] on link "← Zurück" at bounding box center [396, 81] width 55 height 15
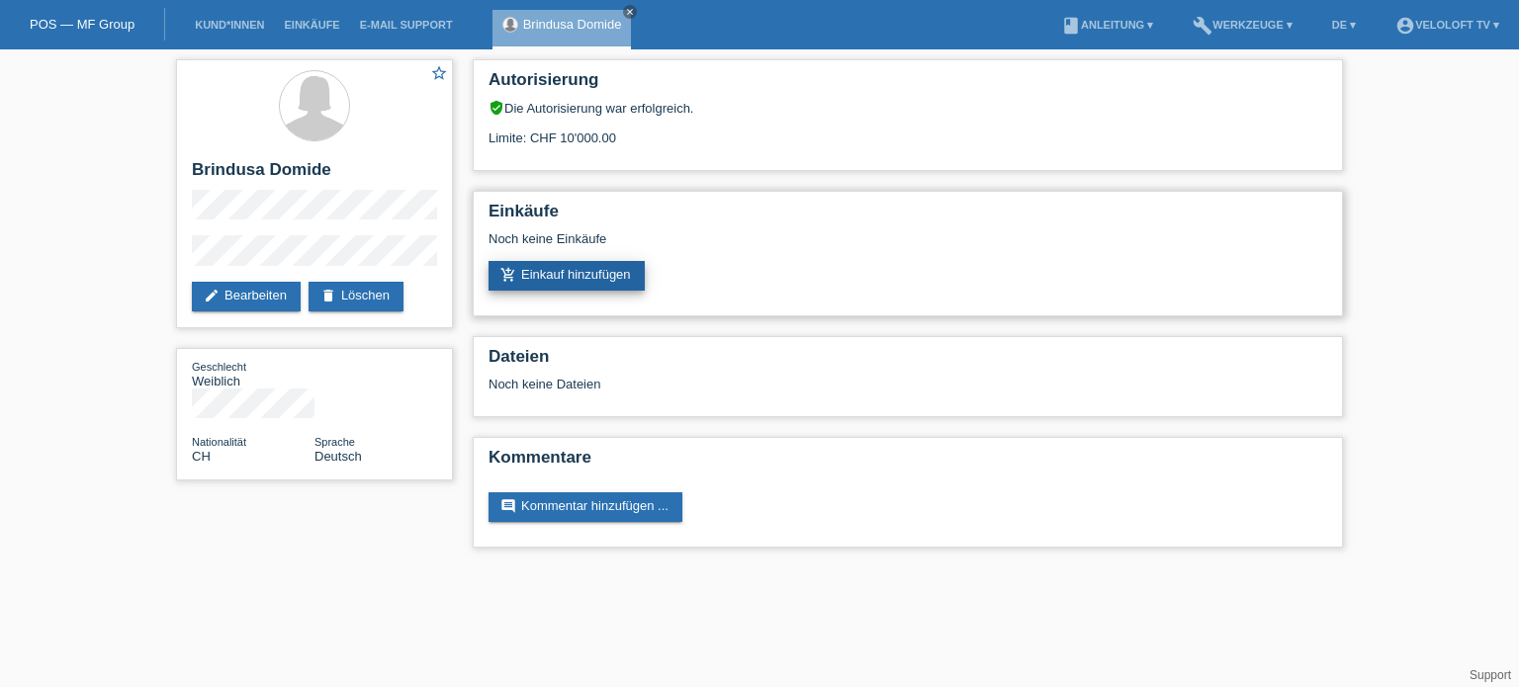
click at [562, 272] on link "add_shopping_cart Einkauf hinzufügen" at bounding box center [566, 276] width 156 height 30
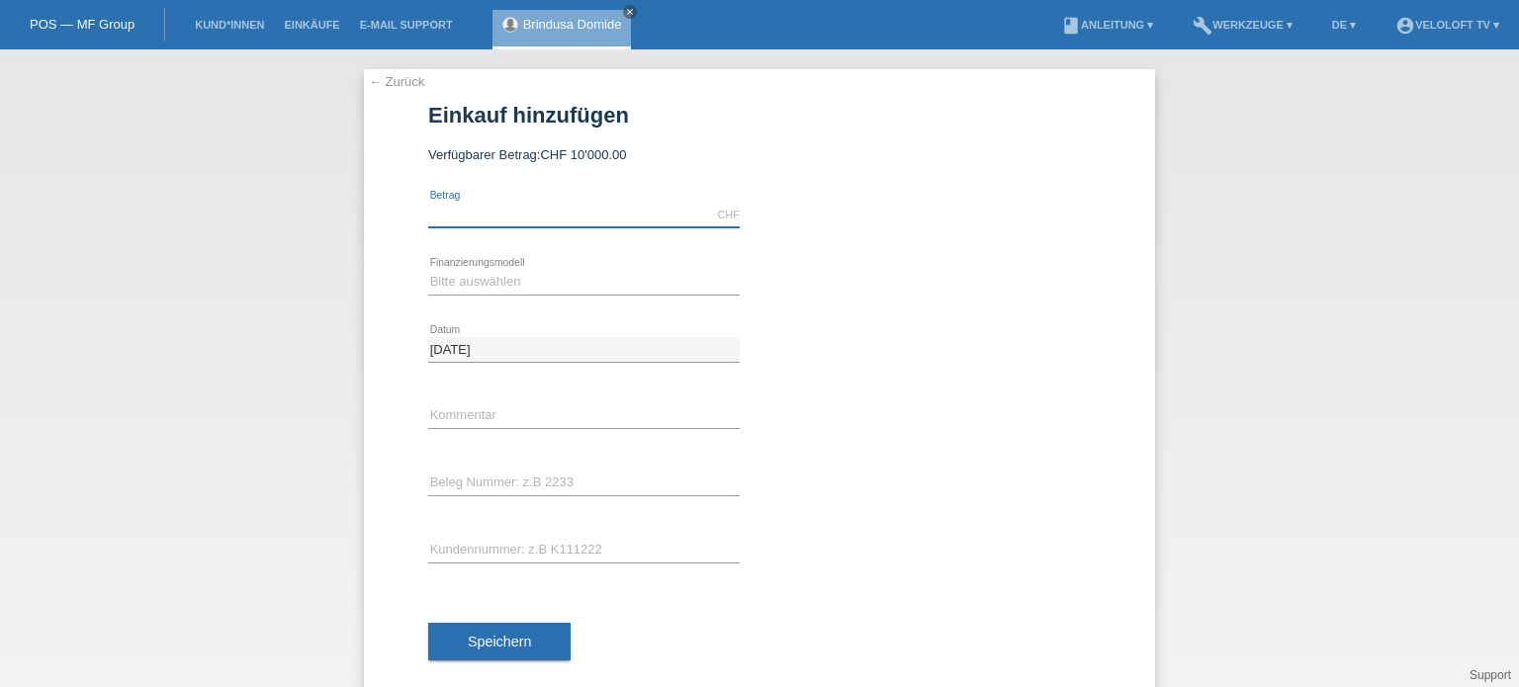
click at [455, 212] on input "text" at bounding box center [583, 215] width 311 height 25
type input "1990.00"
click at [435, 285] on select "Bitte auswählen Fixe Raten Kauf auf Rechnung mit Teilzahlungsoption" at bounding box center [583, 282] width 311 height 24
select select "77"
click at [428, 270] on select "Bitte auswählen Fixe Raten Kauf auf Rechnung mit Teilzahlungsoption" at bounding box center [583, 282] width 311 height 24
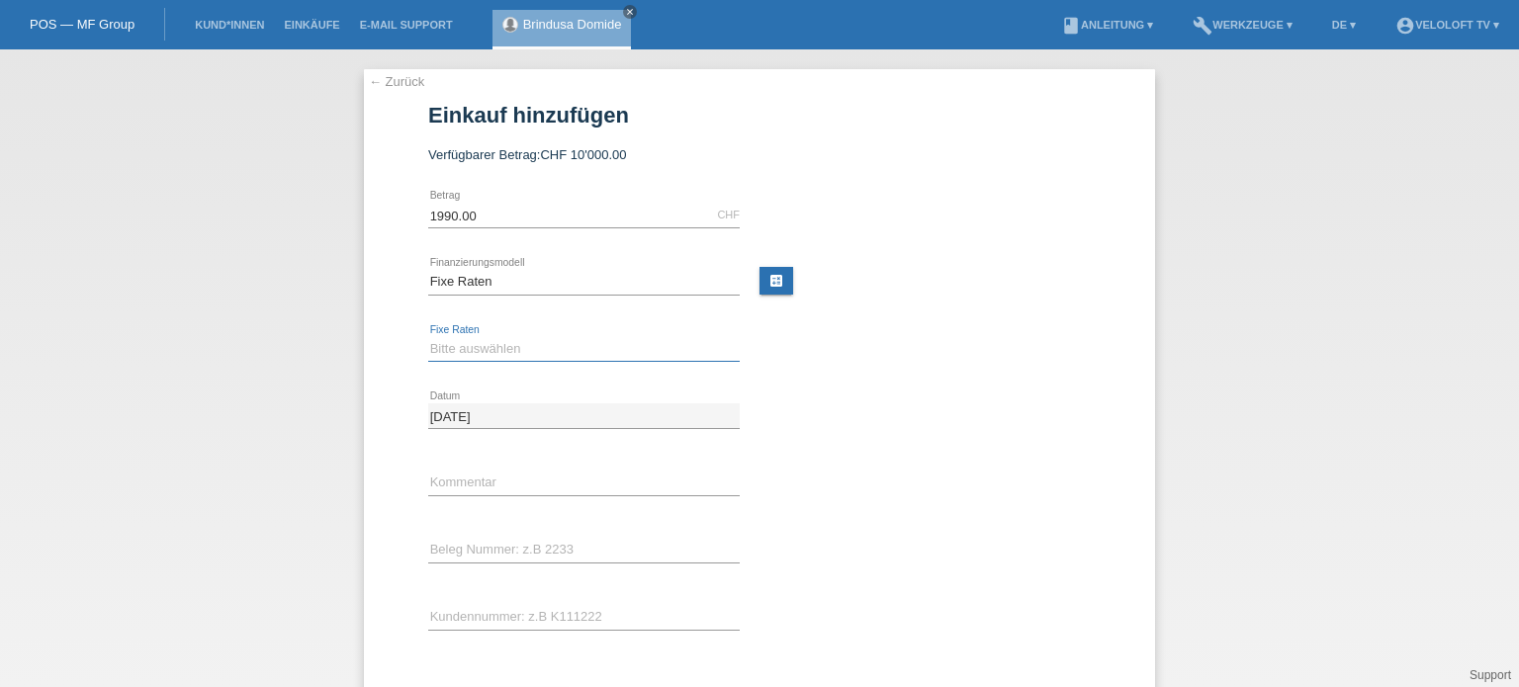
click at [458, 343] on select "Bitte auswählen 4 Raten 5 Raten 6 Raten 7 Raten 8 Raten 9 Raten 10 Raten 11 Rat…" at bounding box center [583, 349] width 311 height 24
select select "202"
click at [428, 337] on select "Bitte auswählen 4 Raten 5 Raten 6 Raten 7 Raten 8 Raten 9 Raten 10 Raten 11 Rat…" at bounding box center [583, 349] width 311 height 24
click at [461, 482] on input "text" at bounding box center [583, 483] width 311 height 25
type input "Veloloft.tv"
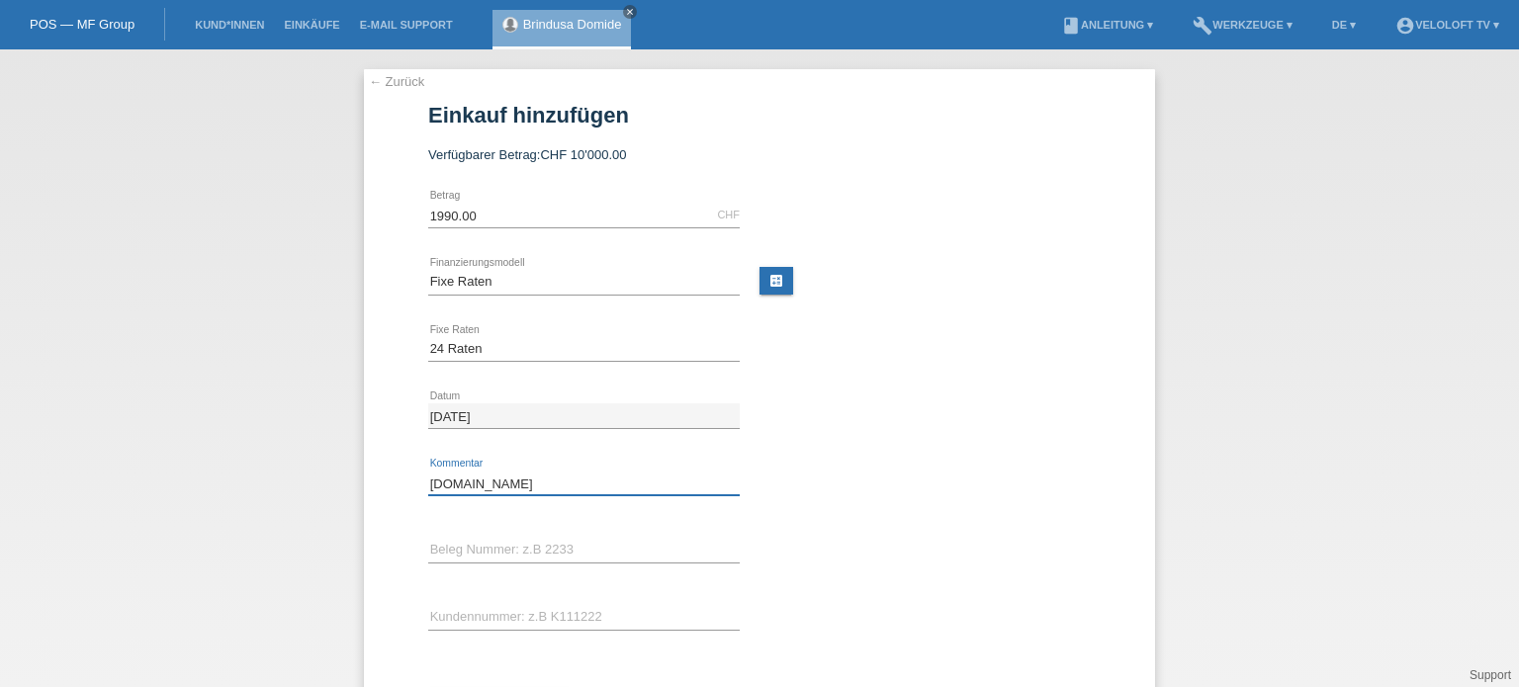
scroll to position [97, 0]
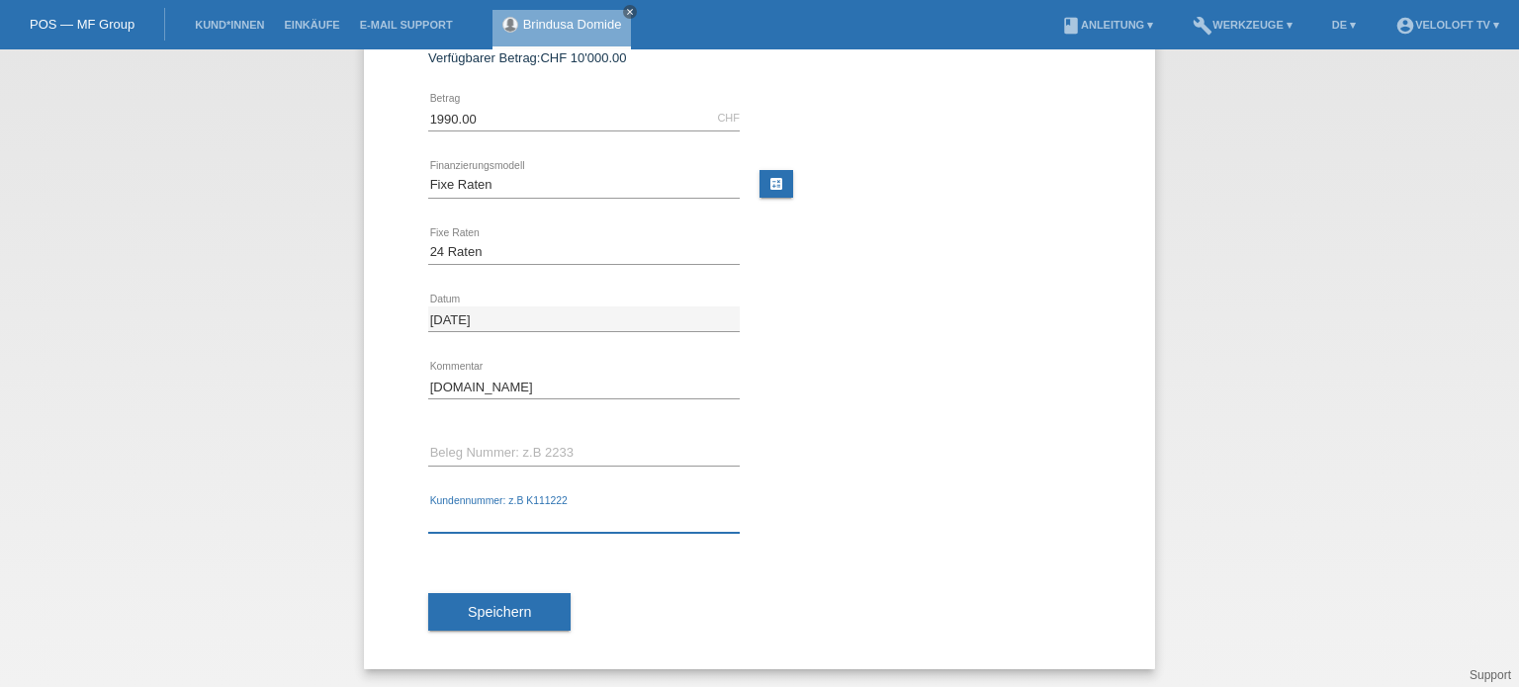
click at [477, 517] on input "text" at bounding box center [583, 520] width 311 height 25
paste input "1990.00"
type input "1990.00"
drag, startPoint x: 477, startPoint y: 517, endPoint x: 406, endPoint y: 517, distance: 70.2
click at [406, 517] on div "← Zurück Einkauf hinzufügen Verfügbarer Betrag: CHF 10'000.00 1990.00" at bounding box center [759, 320] width 791 height 697
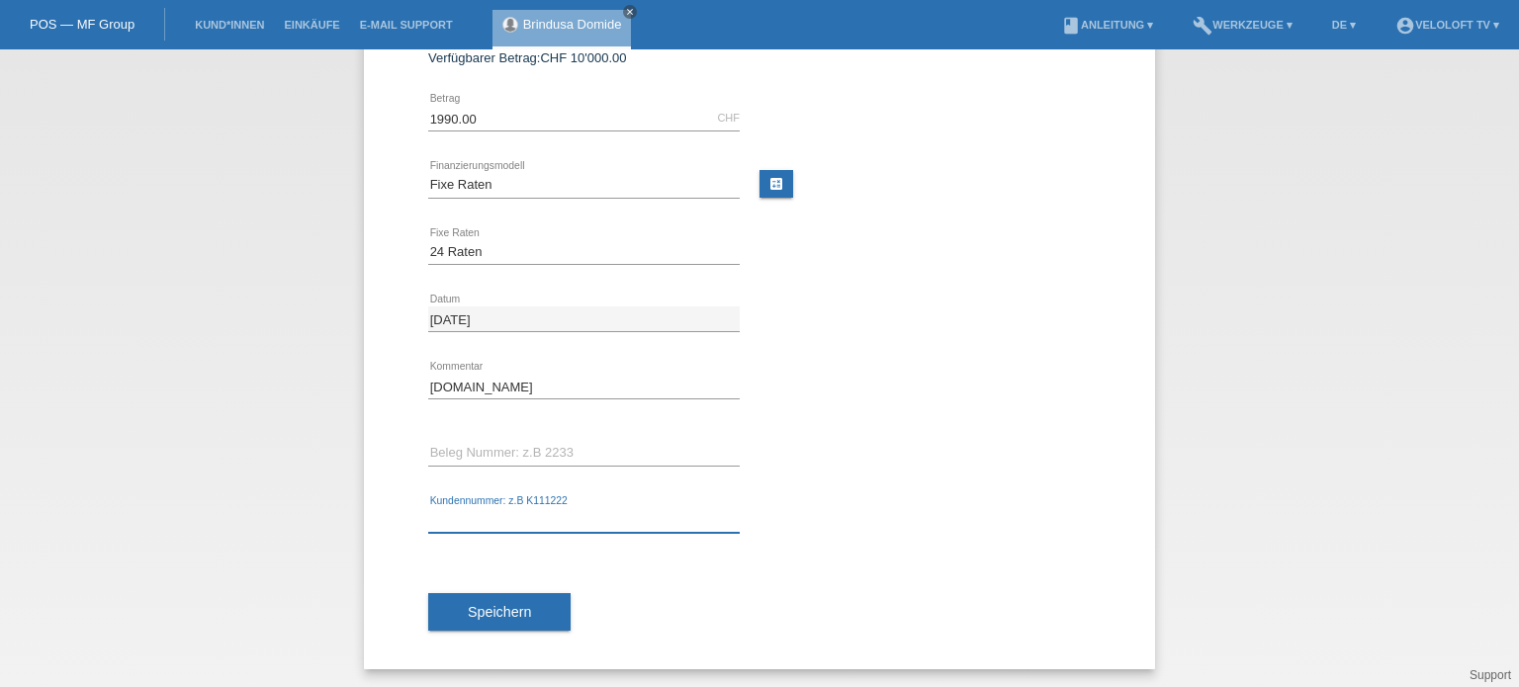
paste input "C165025"
type input "C165025"
click at [517, 618] on button "Speichern" at bounding box center [499, 612] width 142 height 38
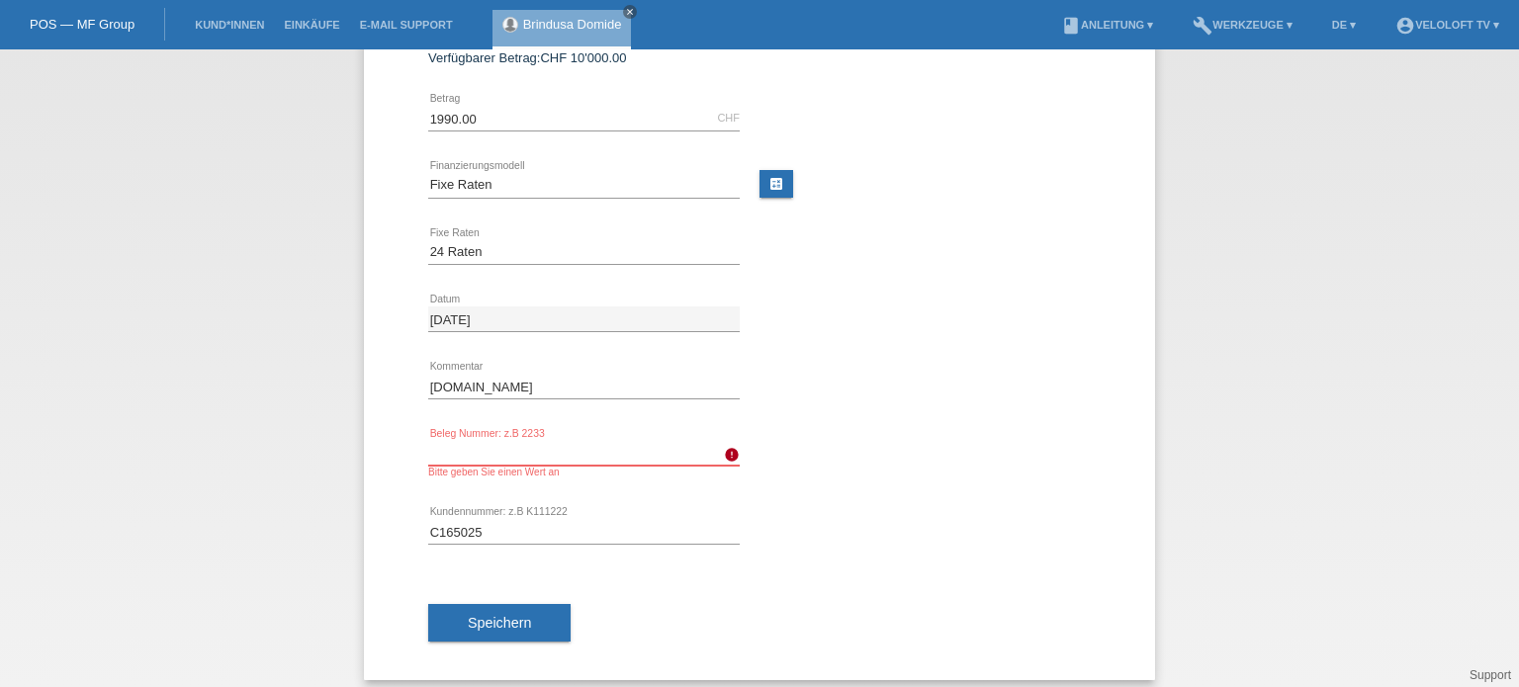
click at [521, 460] on input "text" at bounding box center [583, 453] width 311 height 25
type input "k"
click at [724, 456] on icon "error" at bounding box center [732, 455] width 16 height 16
click at [724, 455] on icon "error" at bounding box center [732, 455] width 16 height 16
click at [724, 451] on icon "error" at bounding box center [732, 455] width 16 height 16
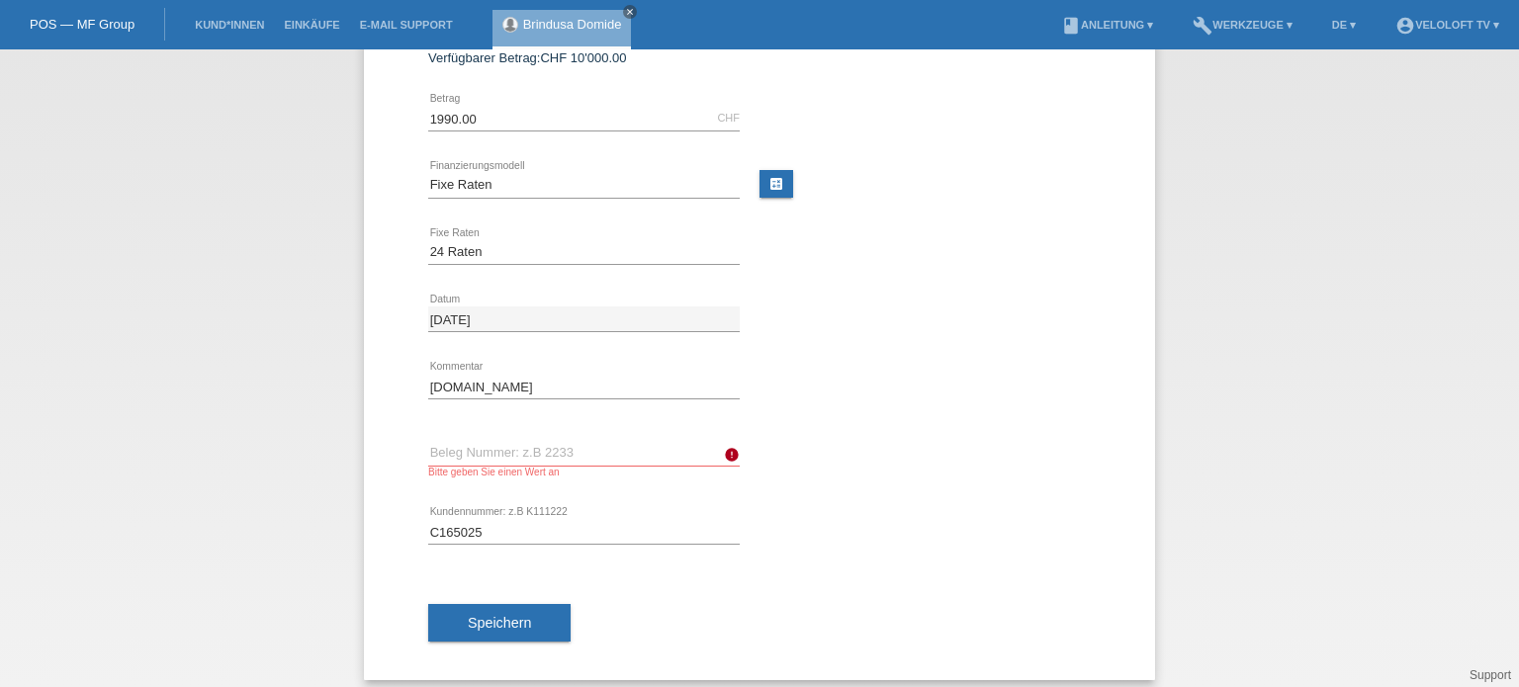
click at [724, 450] on icon "error" at bounding box center [732, 455] width 16 height 16
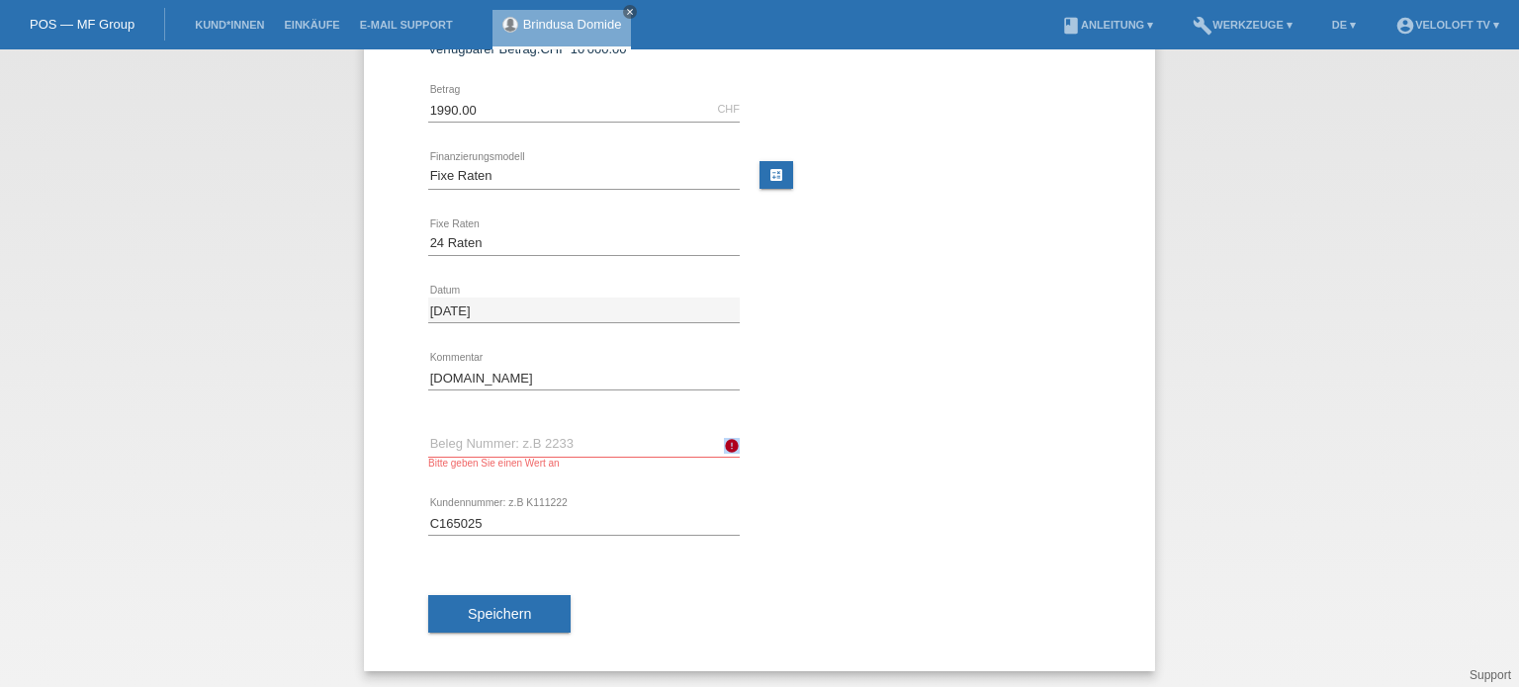
scroll to position [108, 0]
click at [480, 437] on input "text" at bounding box center [583, 442] width 311 height 25
click at [480, 436] on input "text" at bounding box center [583, 442] width 311 height 25
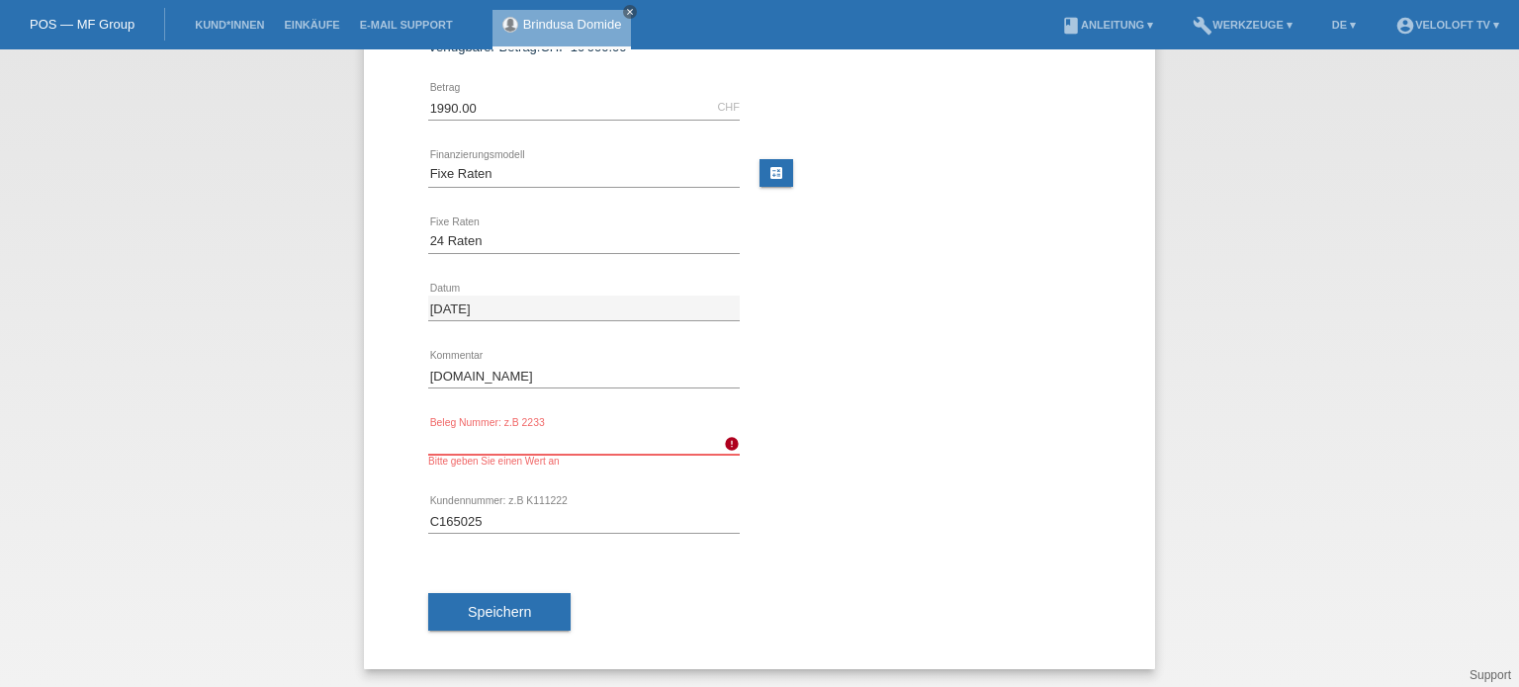
click at [506, 443] on input "text" at bounding box center [583, 442] width 311 height 25
click at [766, 435] on div "error Beleg Nummer: z.B 2233 Bitte geben Sie einen Wert an" at bounding box center [759, 448] width 663 height 78
click at [508, 430] on input "text" at bounding box center [583, 442] width 311 height 25
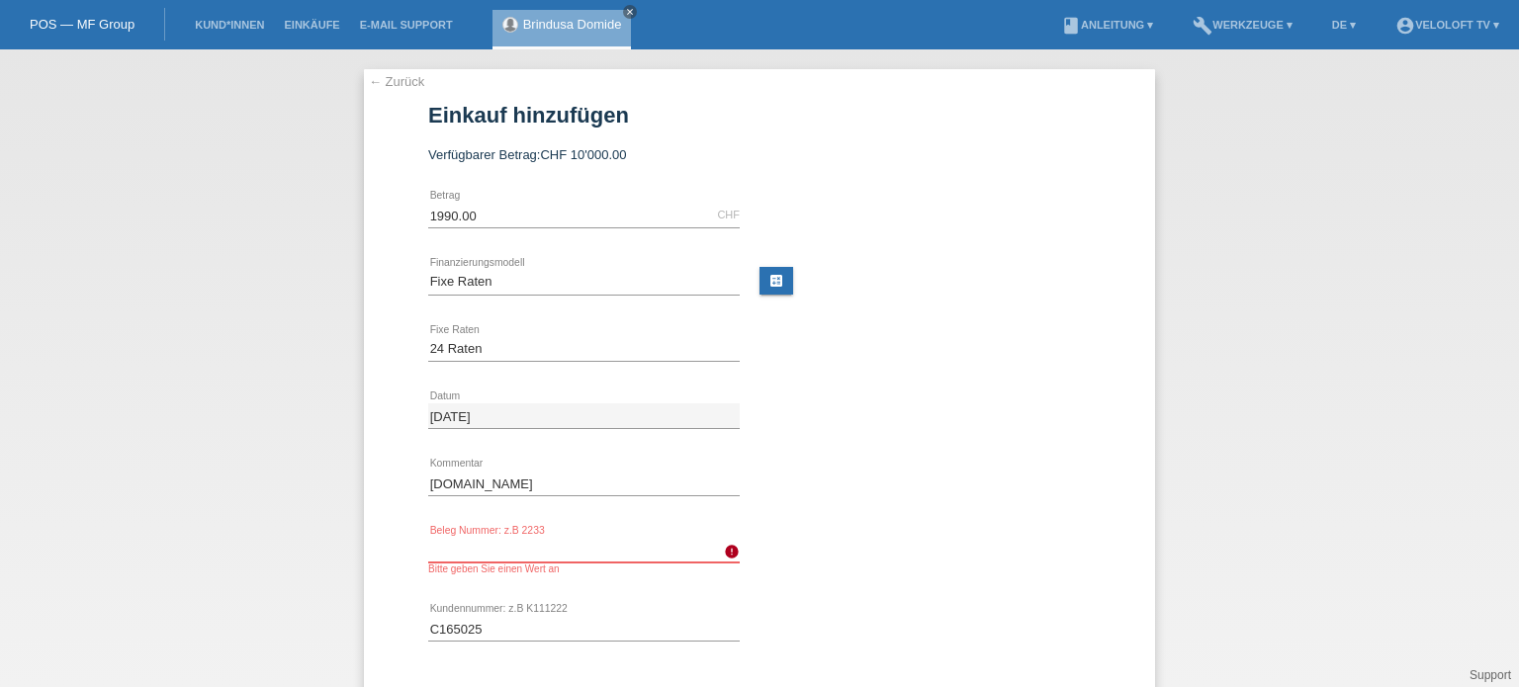
scroll to position [0, 0]
click at [370, 79] on link "← Zurück" at bounding box center [396, 81] width 55 height 15
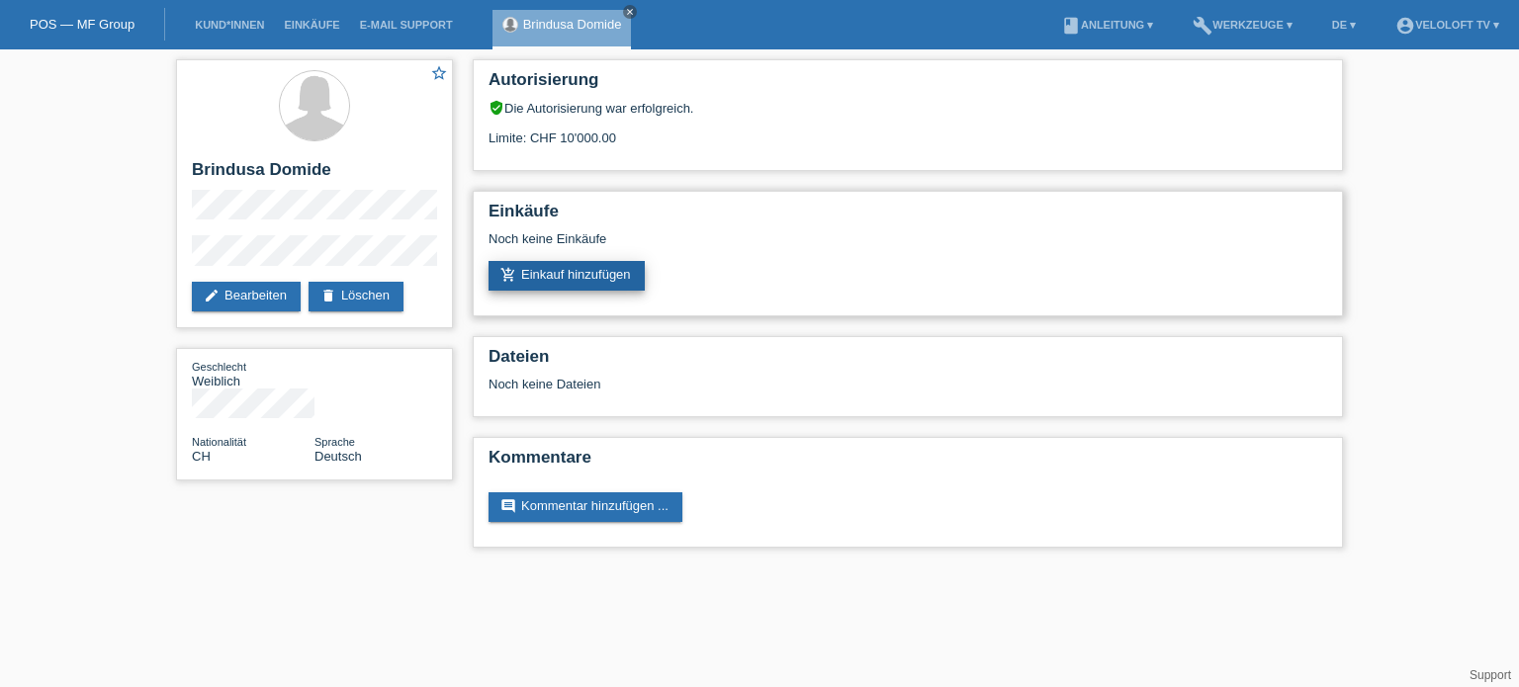
click at [610, 276] on link "add_shopping_cart Einkauf hinzufügen" at bounding box center [566, 276] width 156 height 30
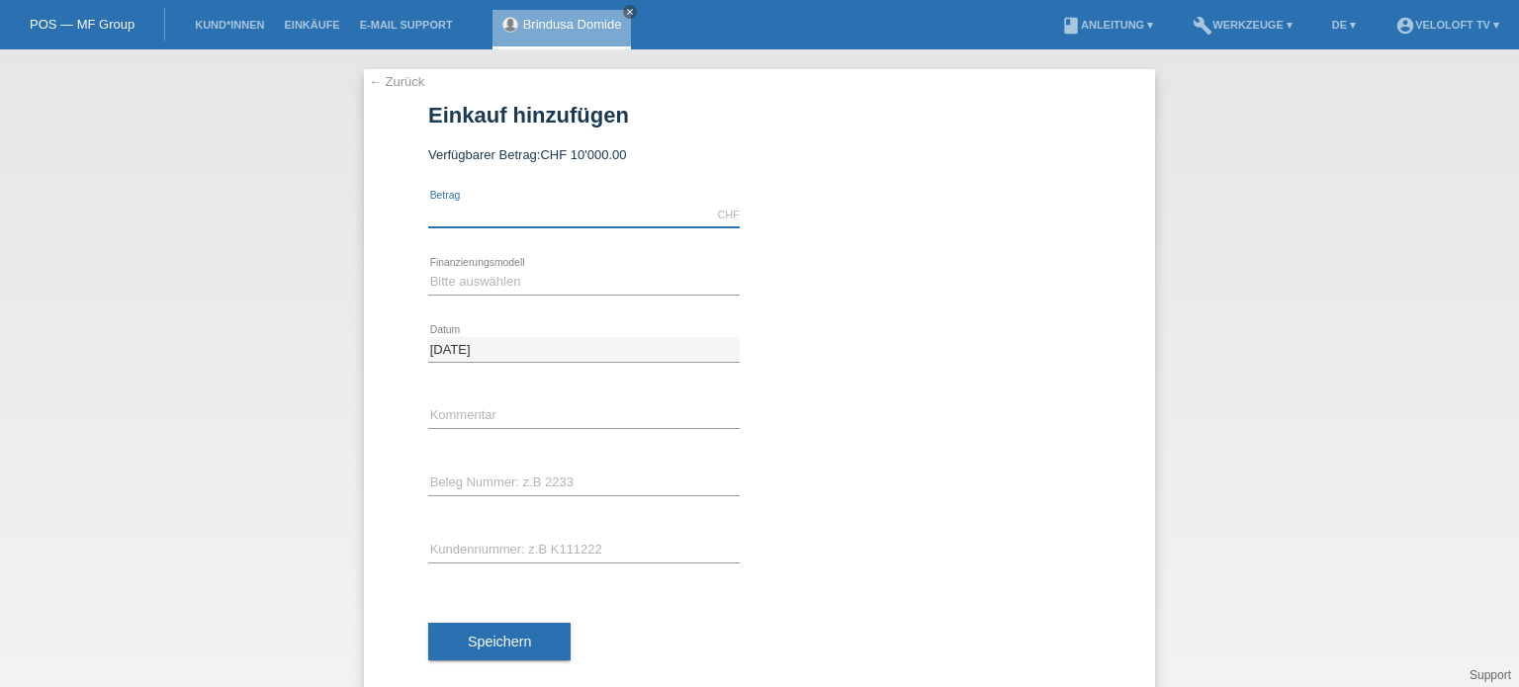
click at [498, 221] on input "text" at bounding box center [583, 215] width 311 height 25
type input "1990.00"
click at [455, 284] on select "Bitte auswählen Fixe Raten Kauf auf Rechnung mit Teilzahlungsoption" at bounding box center [583, 282] width 311 height 24
select select "77"
click at [428, 270] on select "Bitte auswählen Fixe Raten Kauf auf Rechnung mit Teilzahlungsoption" at bounding box center [583, 282] width 311 height 24
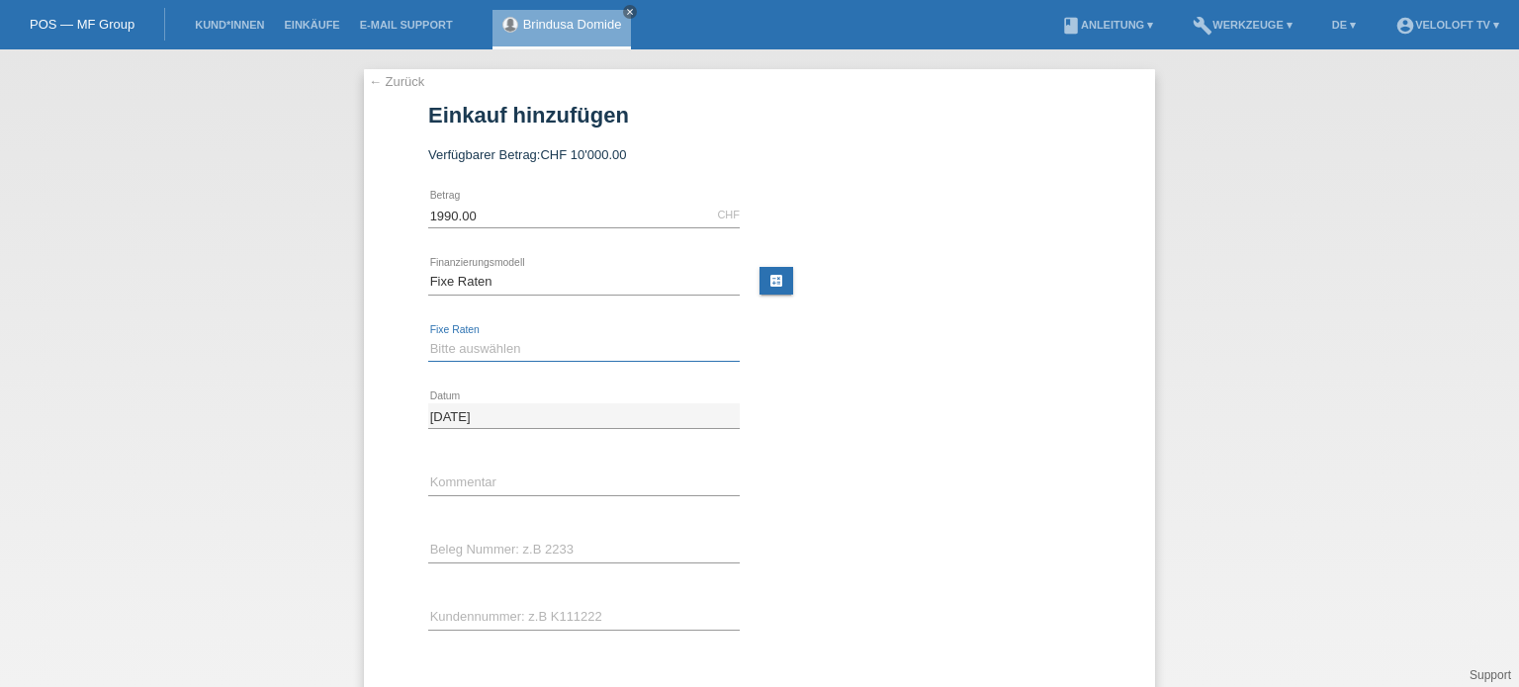
click at [444, 351] on select "Bitte auswählen 4 Raten 5 Raten 6 Raten 7 Raten 8 Raten 9 Raten 10 Raten 11 Rat…" at bounding box center [583, 349] width 311 height 24
select select "202"
click at [428, 337] on select "Bitte auswählen 4 Raten 5 Raten 6 Raten 7 Raten 8 Raten 9 Raten 10 Raten 11 Rat…" at bounding box center [583, 349] width 311 height 24
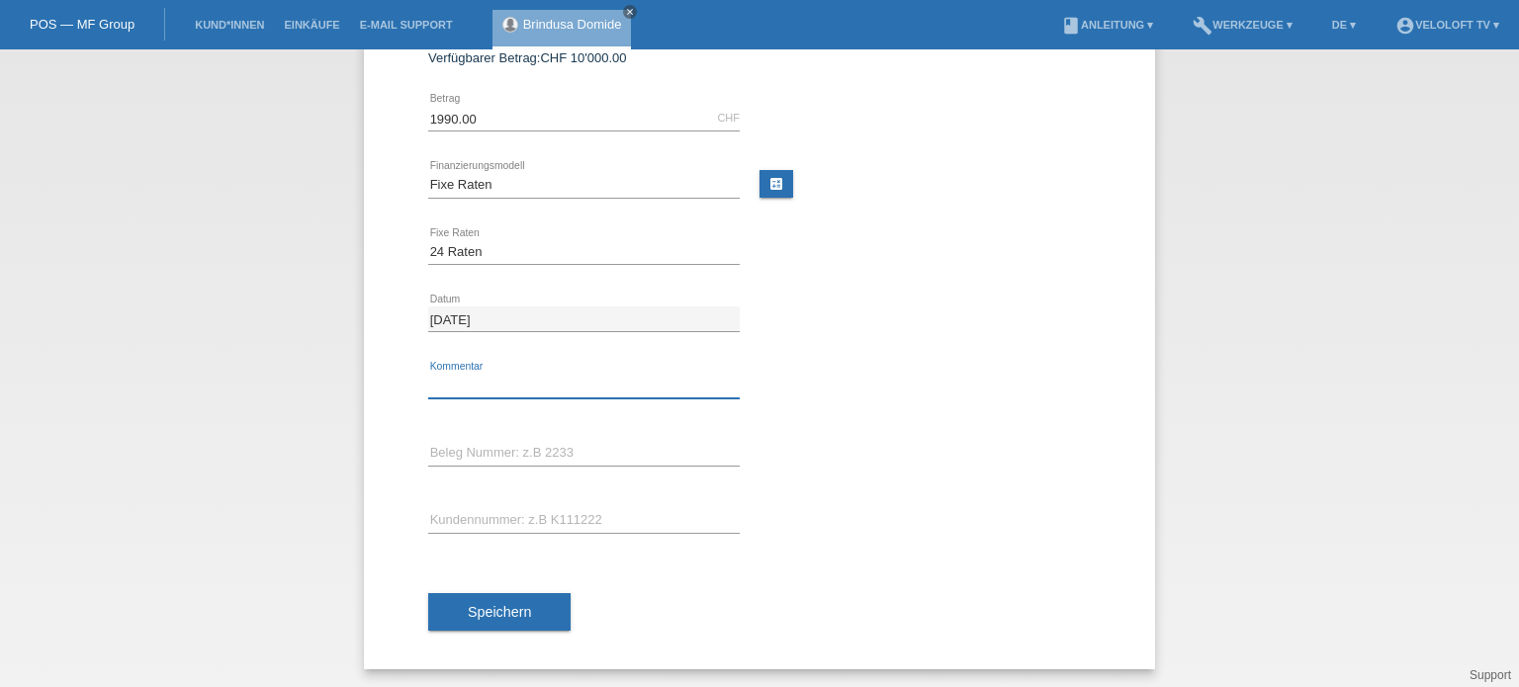
click at [490, 380] on input "text" at bounding box center [583, 386] width 311 height 25
type input "Veloloft.tv"
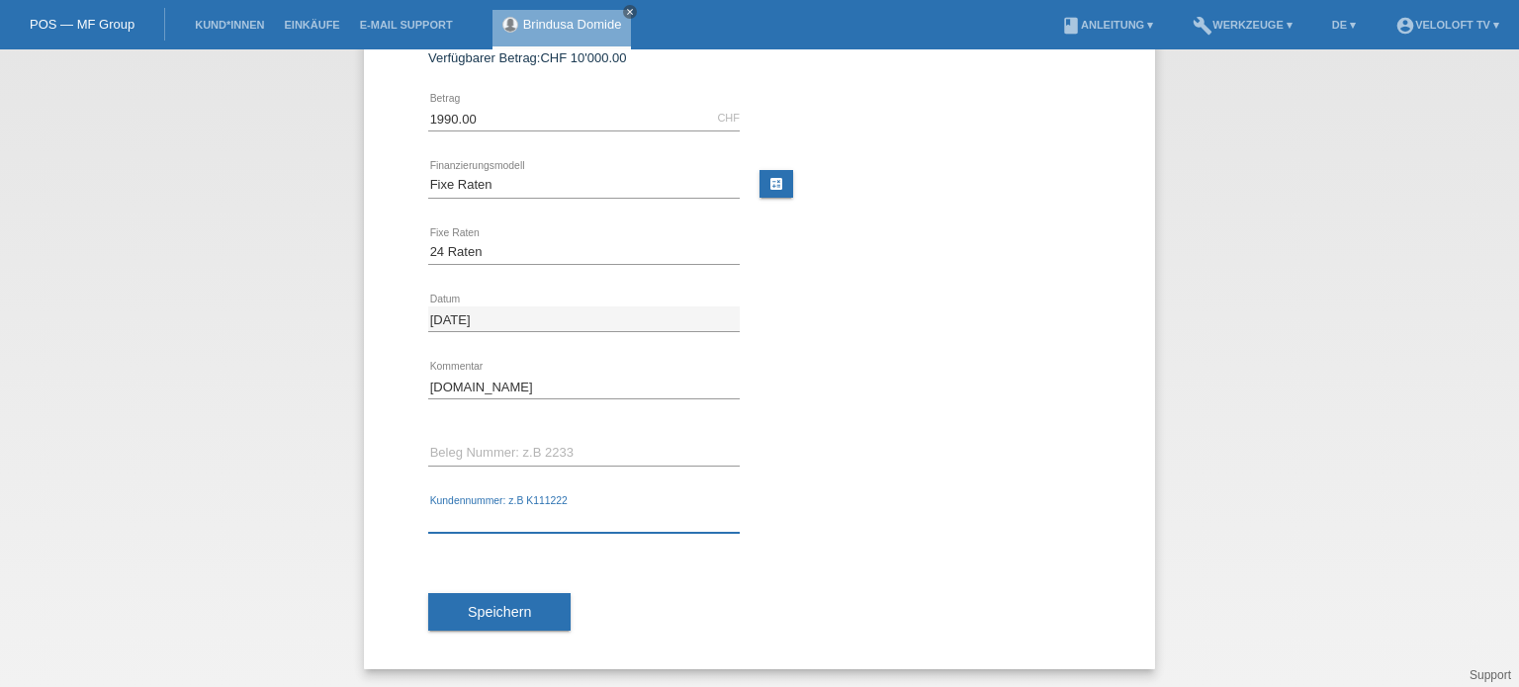
click at [445, 525] on input "text" at bounding box center [583, 520] width 311 height 25
paste input "C165025"
type input "C165025"
click at [485, 612] on span "Speichern" at bounding box center [499, 612] width 63 height 16
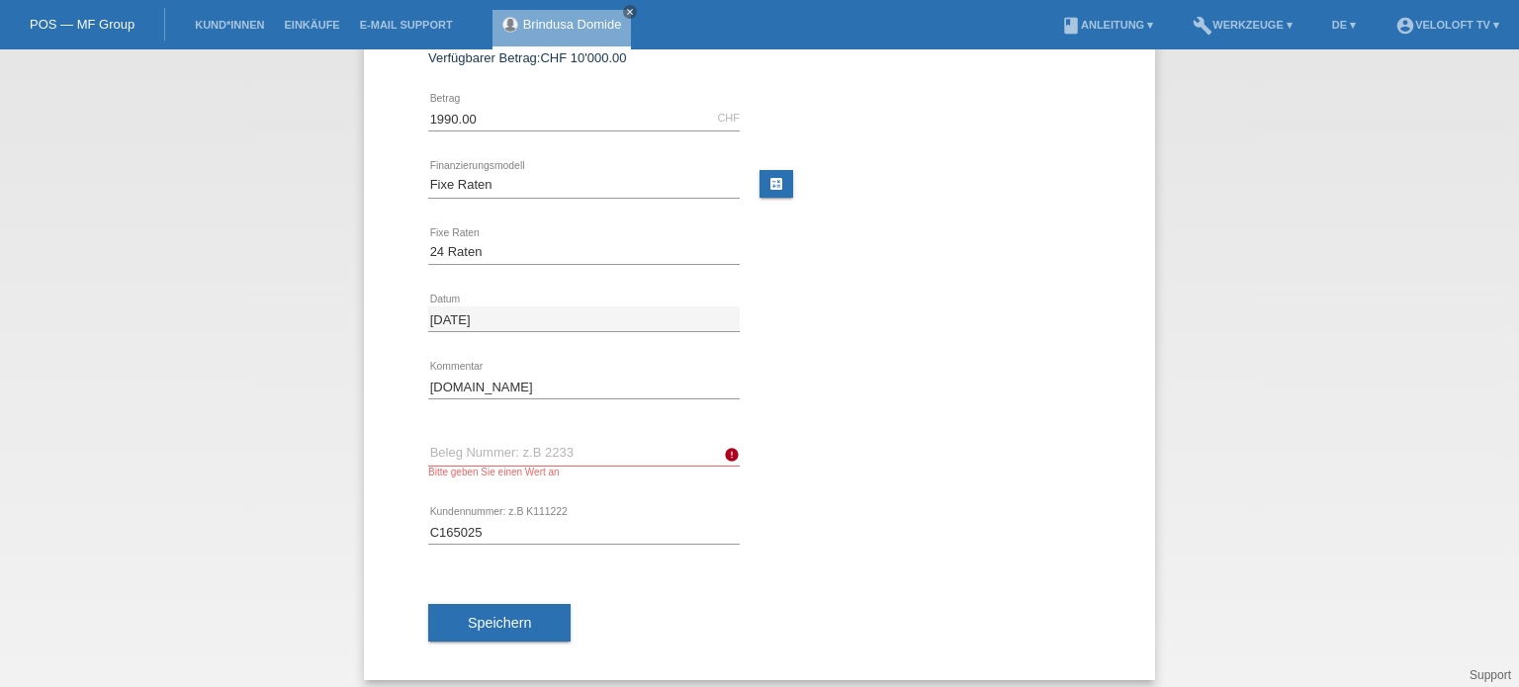
click at [465, 467] on div "Bitte geben Sie einen Wert an" at bounding box center [583, 472] width 311 height 11
click at [484, 447] on input "text" at bounding box center [583, 453] width 311 height 25
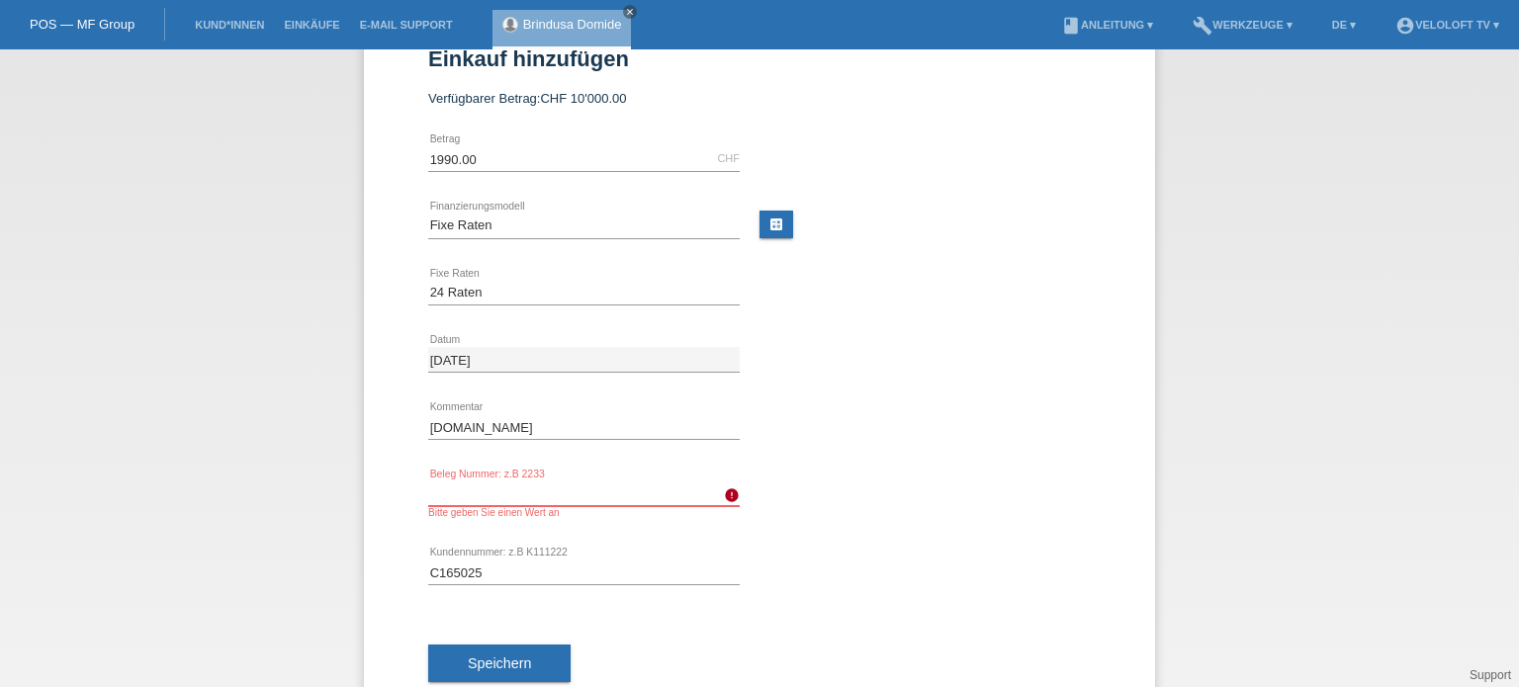
scroll to position [9, 0]
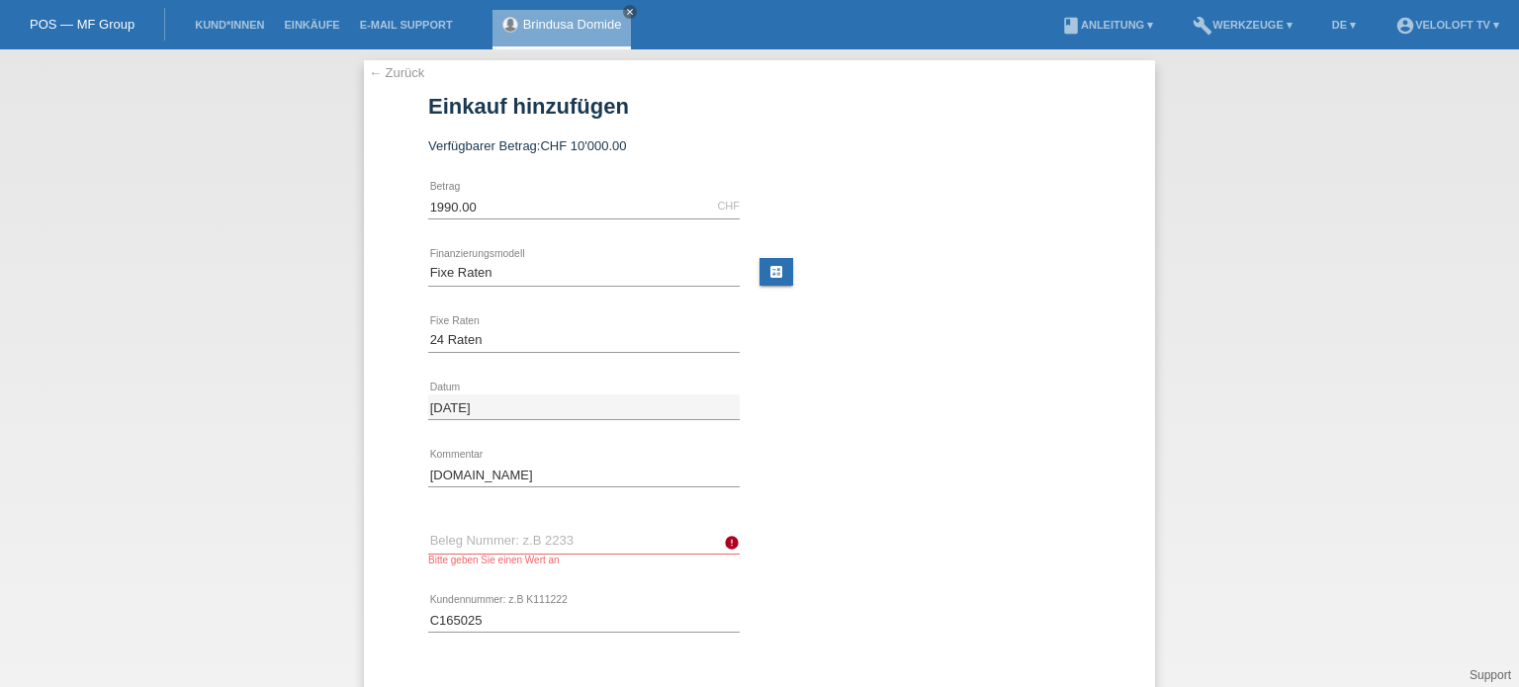
click at [370, 74] on link "← Zurück" at bounding box center [396, 72] width 55 height 15
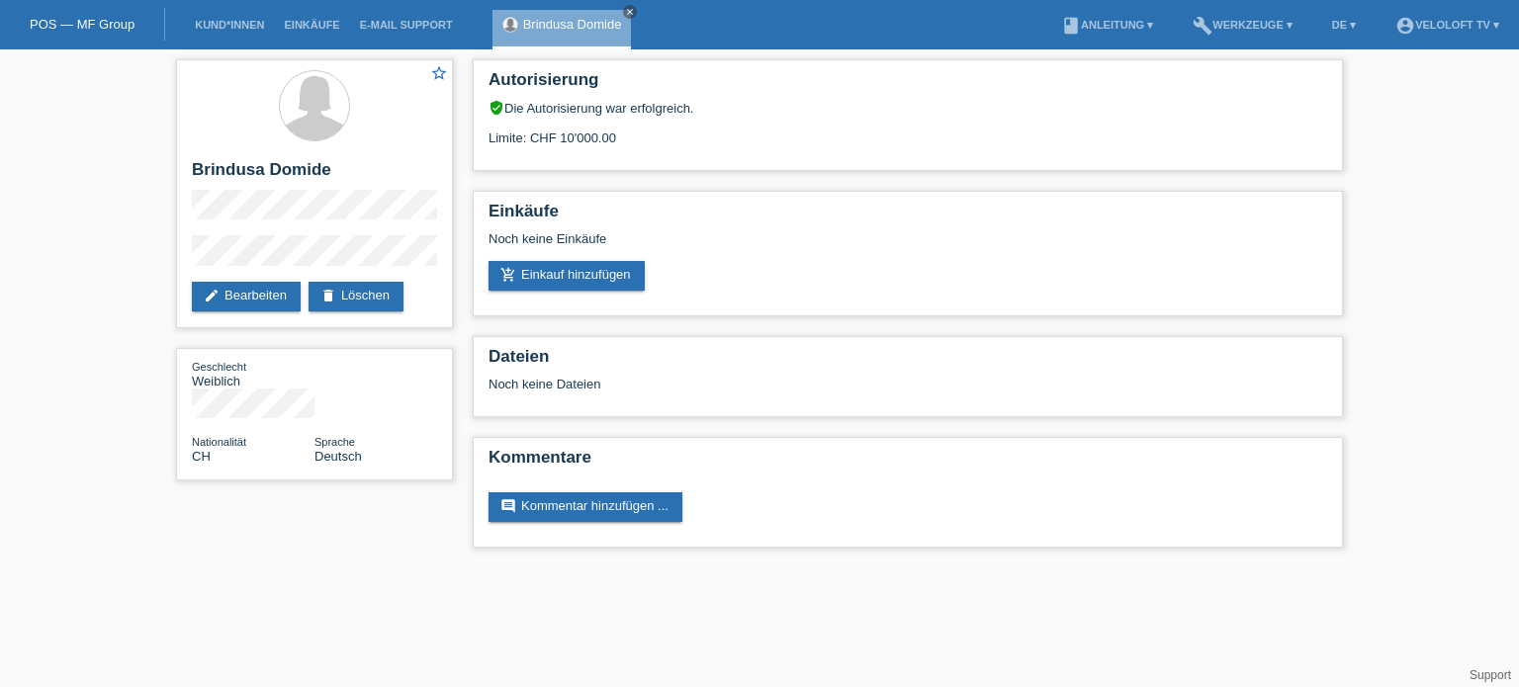
click at [1476, 358] on div "star_border Brindusa Domide edit Bearbeiten delete Löschen Geschlecht Weiblich …" at bounding box center [759, 308] width 1519 height 518
click at [235, 24] on link "Kund*innen" at bounding box center [229, 25] width 89 height 12
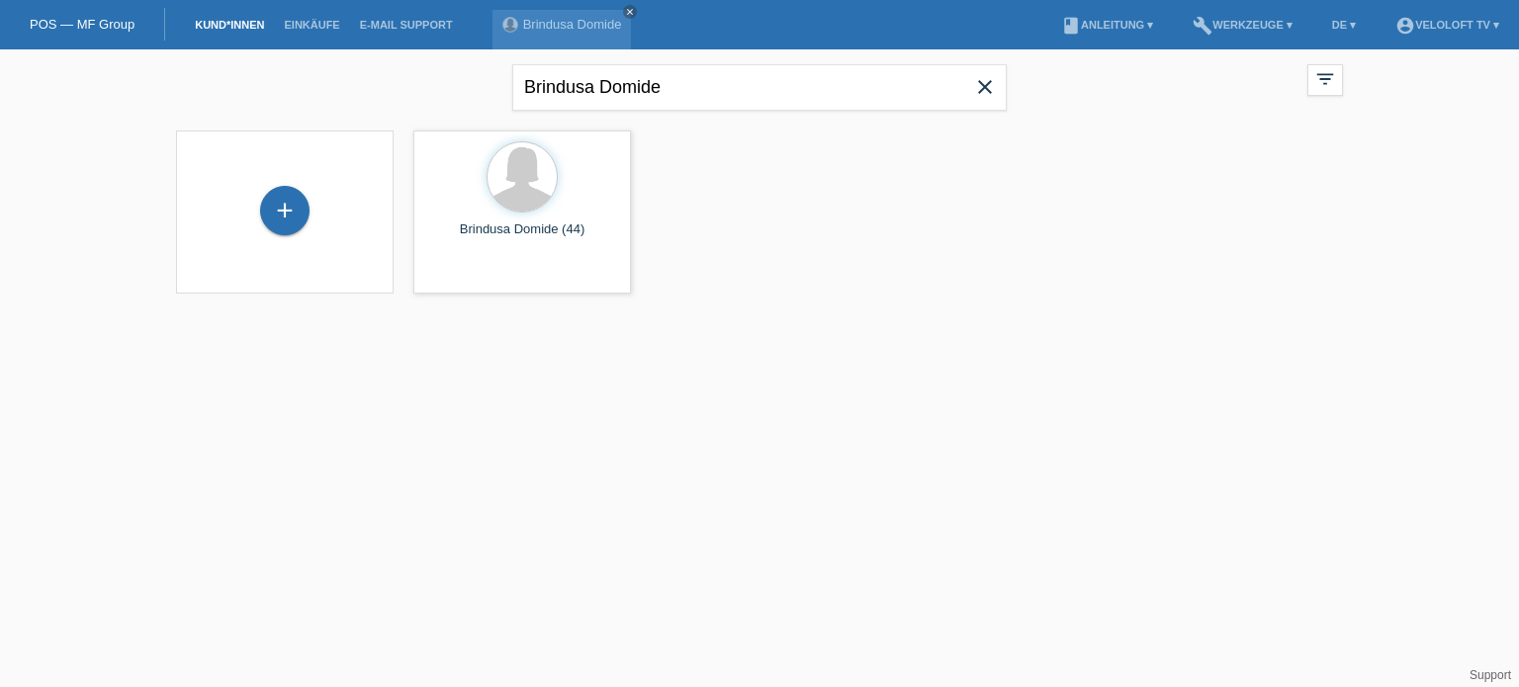
click at [985, 88] on icon "close" at bounding box center [985, 87] width 24 height 24
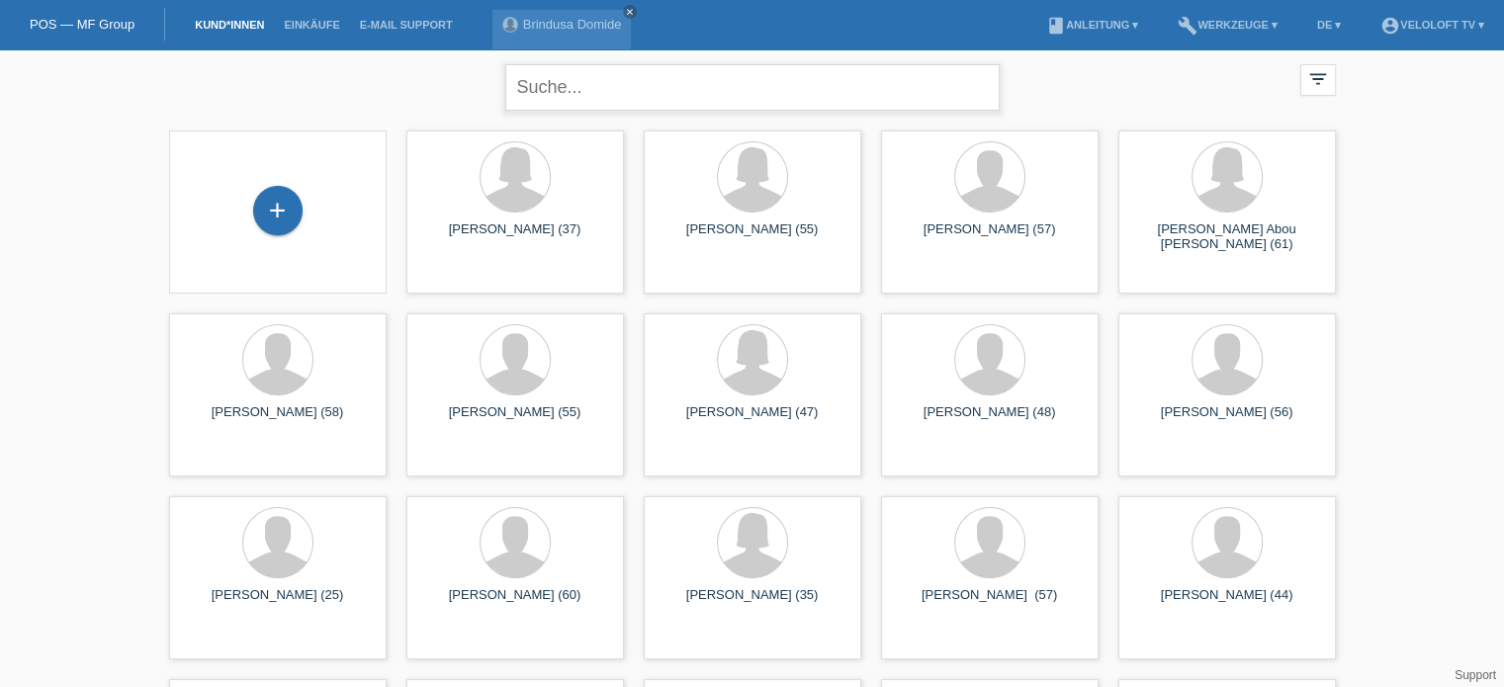
click at [554, 94] on input "text" at bounding box center [752, 87] width 494 height 46
